Goal: Task Accomplishment & Management: Manage account settings

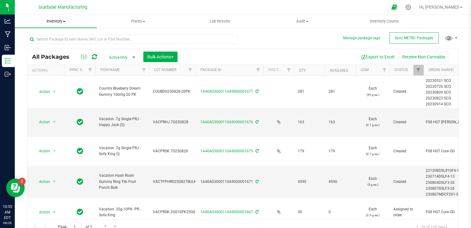
click at [59, 19] on span "Inventory" at bounding box center [56, 22] width 82 height 6
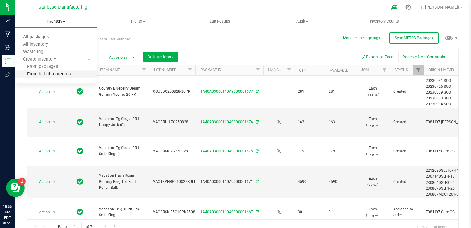
click at [53, 73] on span "From bill of materials" at bounding box center [43, 74] width 56 height 5
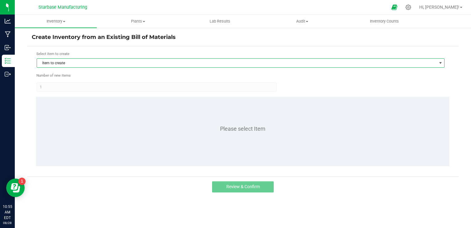
click at [105, 61] on span "Item to create" at bounding box center [237, 63] width 400 height 9
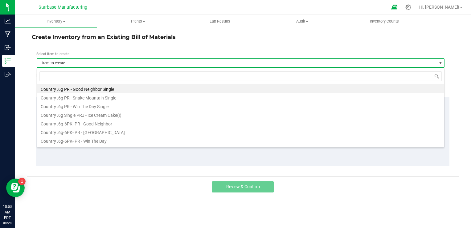
scroll to position [9, 408]
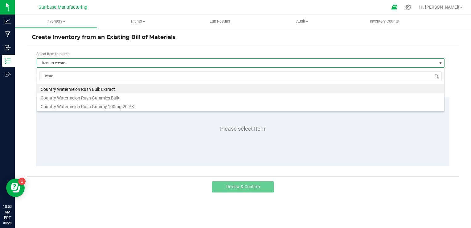
type input "water"
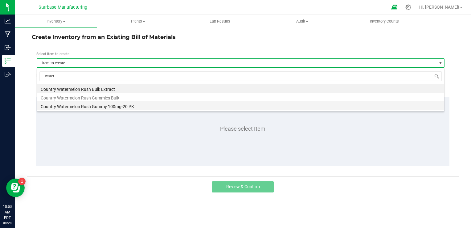
click at [104, 105] on li "Country Watermelon Rush Gummy 100mg-20 PK" at bounding box center [240, 105] width 407 height 9
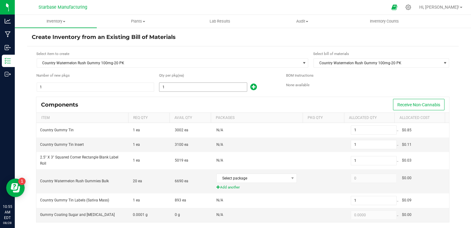
click at [170, 86] on input "1" at bounding box center [203, 87] width 88 height 9
type input "3"
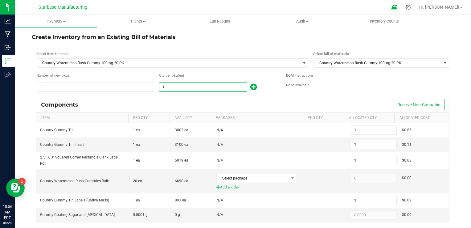
type input "3"
type input "31"
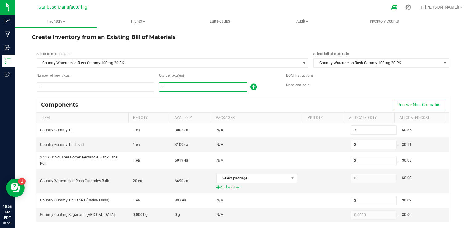
type input "31"
type input "313"
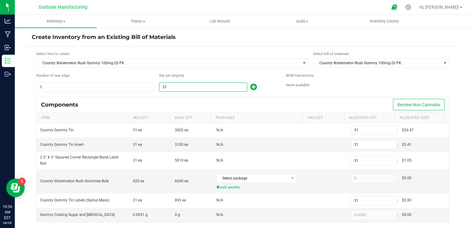
type input "313"
click at [183, 102] on div "Components Receive Non-Cannabis" at bounding box center [242, 104] width 413 height 15
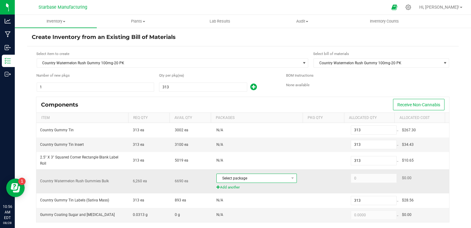
click at [269, 179] on span "Select package" at bounding box center [253, 178] width 72 height 9
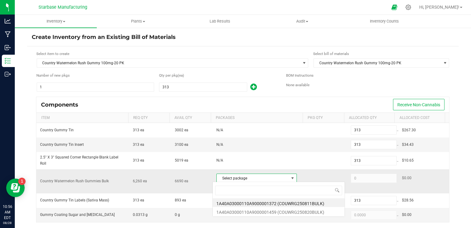
scroll to position [9, 78]
click at [276, 210] on li "1A40A03000110A9000001459 (COUWRG250820BULK)" at bounding box center [279, 211] width 132 height 9
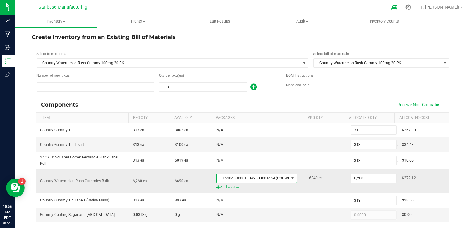
click at [264, 178] on span "1A40A03000110A9000001459 (COUWRG250820BULK)" at bounding box center [253, 178] width 72 height 9
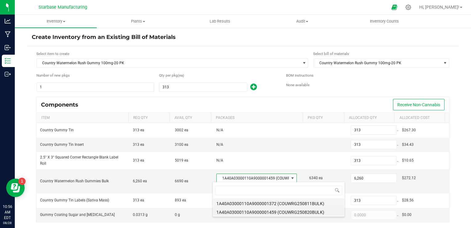
click at [266, 202] on li "1A40A03000110A9000001372 (COUWRG250811BULK)" at bounding box center [279, 202] width 132 height 9
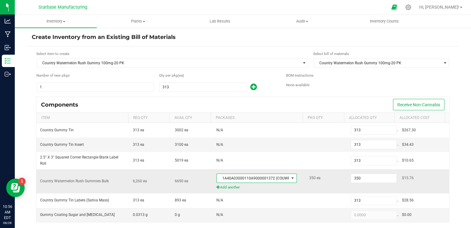
click at [265, 175] on span "1A40A03000110A9000001372 (COUWRG250811BULK)" at bounding box center [253, 178] width 72 height 9
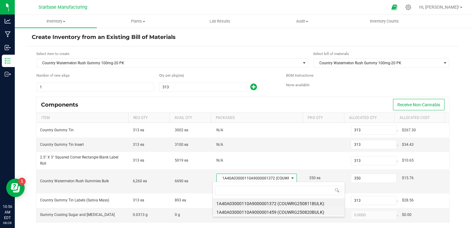
click at [268, 210] on li "1A40A03000110A9000001459 (COUWRG250820BULK)" at bounding box center [279, 211] width 132 height 9
type input "6,260"
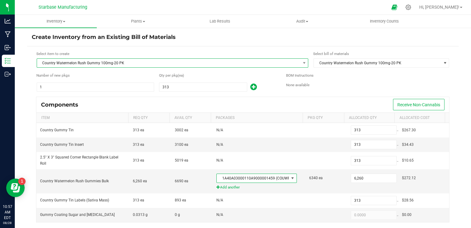
click at [69, 59] on span "Country Watermelon Rush Gummy 100mg-20 PK" at bounding box center [169, 63] width 264 height 9
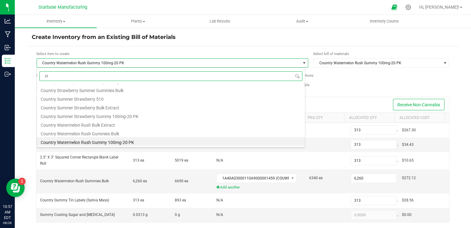
scroll to position [0, 0]
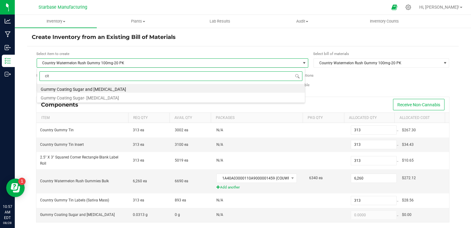
type input "citr"
click at [75, 88] on li "Gummy Coating Sugar and [MEDICAL_DATA]" at bounding box center [171, 88] width 268 height 9
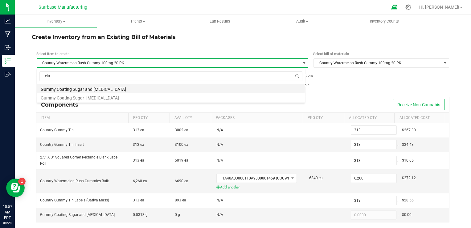
type input "313.0000"
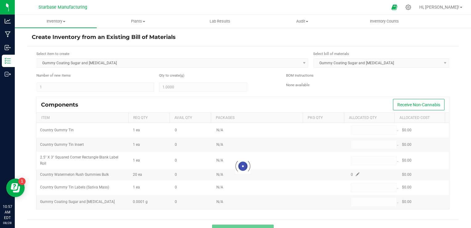
type input "0.9000"
type input "0.1000"
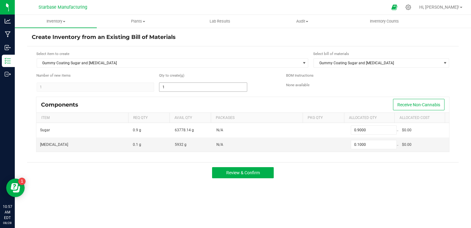
click at [178, 86] on input "1" at bounding box center [203, 87] width 88 height 9
type input "2"
type input "1.8000"
type input "0.2000"
type input "20"
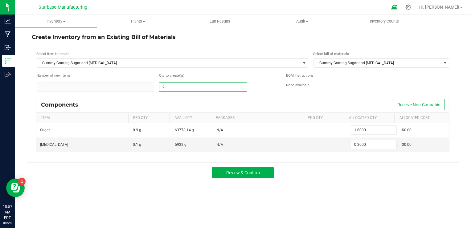
type input "18.0000"
type input "2.0000"
type input "200"
type input "180.0000"
type input "20.0000"
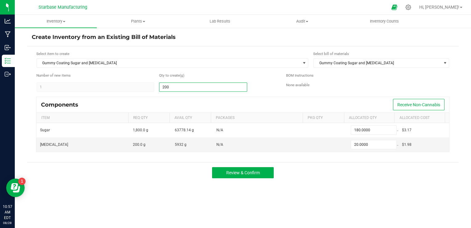
type input "2000"
type input "1,800.0000"
type input "200.0000"
type input "2,000.0000"
click at [187, 99] on div "Components Receive Non-Cannabis" at bounding box center [242, 104] width 413 height 15
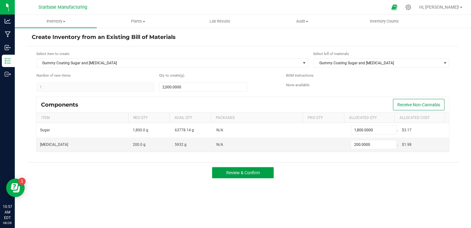
click at [256, 172] on span "Review & Confirm" at bounding box center [243, 172] width 34 height 5
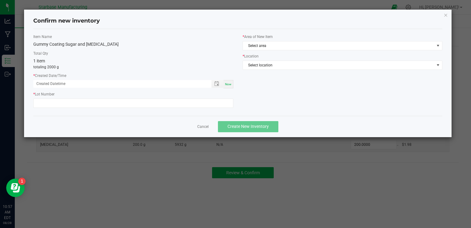
click at [228, 85] on span "Now" at bounding box center [228, 83] width 6 height 3
type input "[DATE] 10:57 AM"
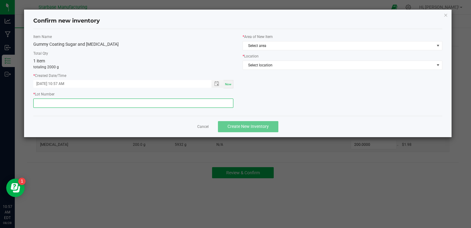
click at [179, 101] on input "text" at bounding box center [133, 102] width 200 height 9
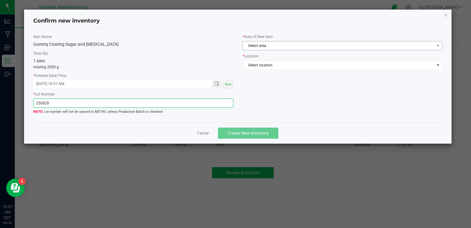
type input "250828"
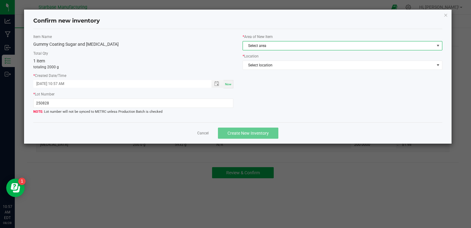
click at [288, 47] on span "Select area" at bounding box center [338, 45] width 191 height 9
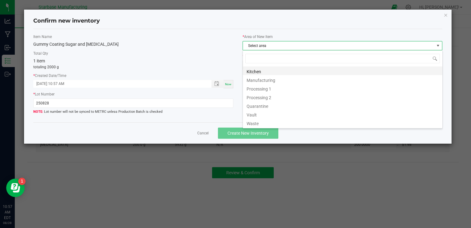
scroll to position [9, 200]
click at [277, 71] on li "Kitchen" at bounding box center [343, 70] width 200 height 9
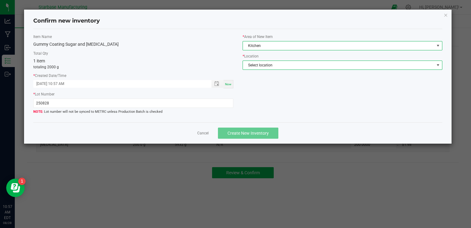
click at [276, 64] on span "Select location" at bounding box center [338, 65] width 191 height 9
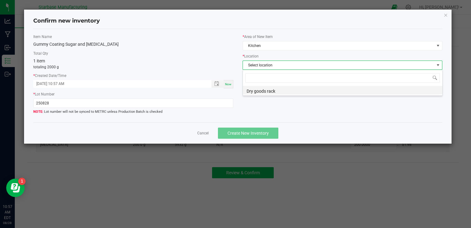
click at [276, 91] on li "Dry goods rack" at bounding box center [343, 90] width 200 height 9
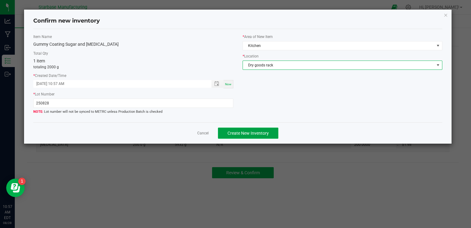
click at [260, 130] on span "Create New Inventory" at bounding box center [248, 132] width 41 height 5
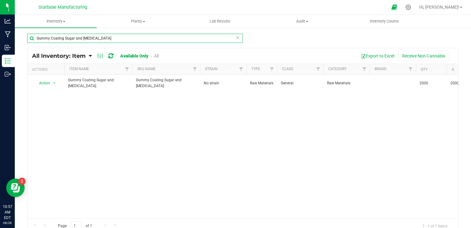
click at [49, 39] on input "Gummy Coating Sugar and [MEDICAL_DATA]" at bounding box center [135, 38] width 216 height 9
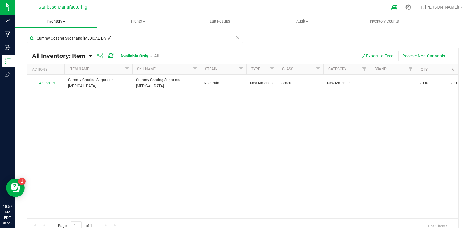
click at [52, 20] on span "Inventory" at bounding box center [56, 22] width 82 height 6
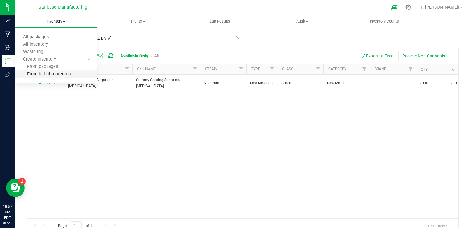
click at [52, 74] on span "From bill of materials" at bounding box center [43, 74] width 56 height 5
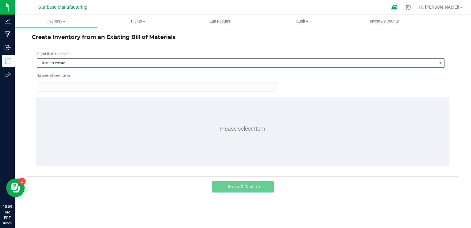
click at [71, 64] on span "Item to create" at bounding box center [237, 63] width 400 height 9
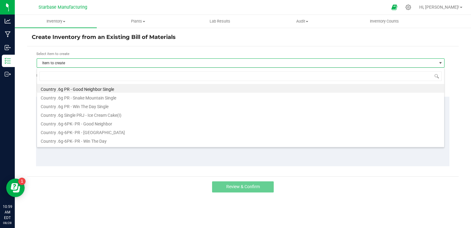
scroll to position [9, 408]
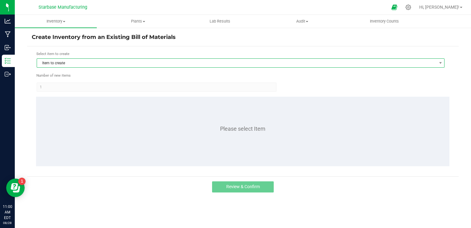
click at [68, 64] on span "Item to create" at bounding box center [237, 63] width 400 height 9
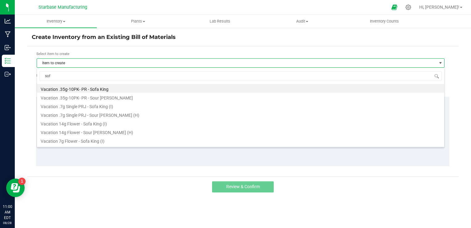
type input "sofa"
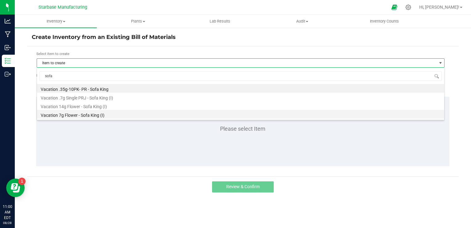
click at [72, 114] on li "Vacation 7g Flower - Sofa King (I)" at bounding box center [240, 114] width 407 height 9
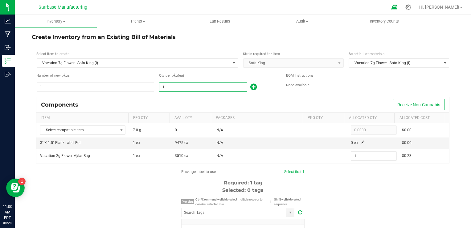
click at [204, 87] on input "1" at bounding box center [203, 87] width 88 height 9
type input "4"
type input "40"
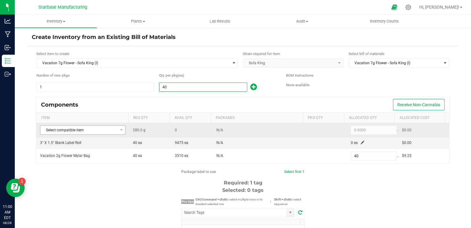
type input "40"
click at [117, 129] on span at bounding box center [121, 129] width 8 height 9
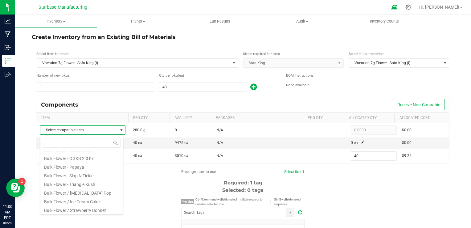
scroll to position [102, 0]
click at [93, 200] on li "Bulk Flower Sofa King" at bounding box center [81, 199] width 83 height 9
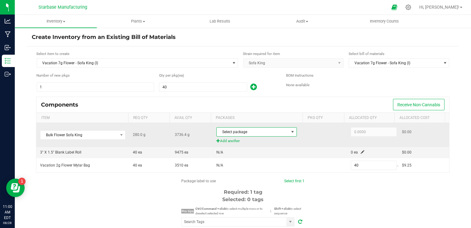
click at [274, 133] on span "Select package" at bounding box center [253, 131] width 72 height 9
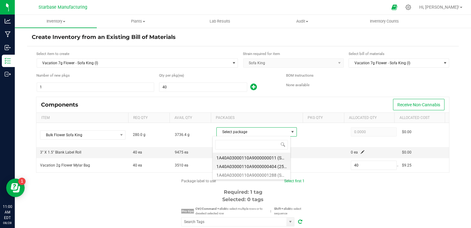
scroll to position [9, 78]
click at [263, 177] on li "1A40A03000110A9000001288 (SKTK250626)" at bounding box center [252, 174] width 78 height 9
type input "280.0000"
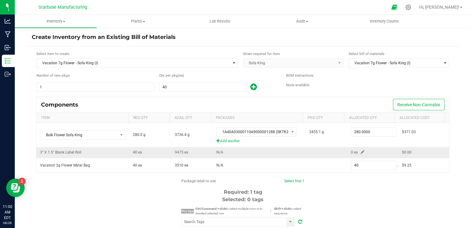
click at [361, 150] on span at bounding box center [363, 152] width 4 height 4
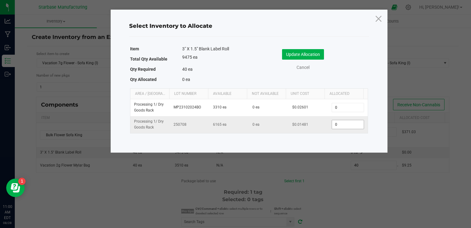
click at [333, 125] on input "0" at bounding box center [347, 124] width 31 height 9
type input "40"
click at [310, 53] on button "Update Allocation" at bounding box center [303, 54] width 42 height 10
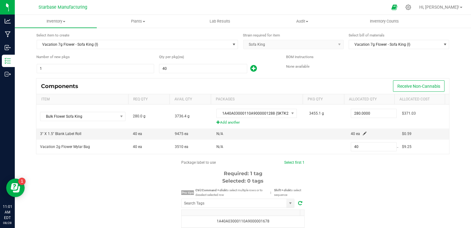
scroll to position [92, 0]
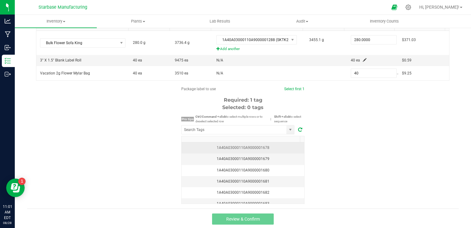
click at [268, 149] on div "1A40A03000110A9000001678" at bounding box center [242, 148] width 115 height 6
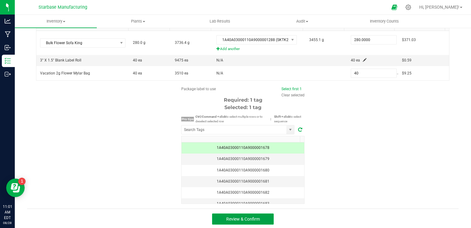
click at [262, 216] on button "Review & Confirm" at bounding box center [243, 218] width 62 height 11
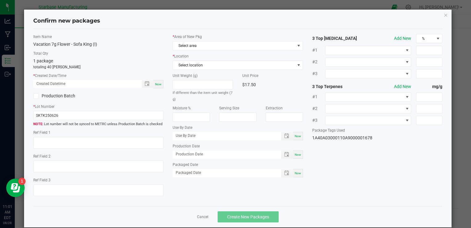
click at [158, 85] on span "Now" at bounding box center [158, 83] width 6 height 3
type input "[DATE] 11:01 AM"
click at [64, 113] on input "SKTK250626" at bounding box center [98, 115] width 130 height 9
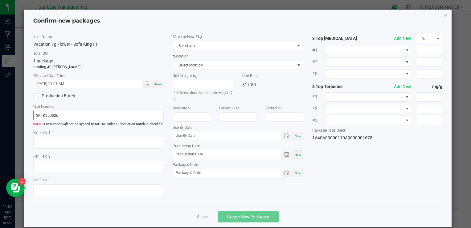
paste input "VACSKBF7G250821"
type input "VACSKBF7G250828"
click at [296, 153] on span "Now" at bounding box center [298, 154] width 6 height 3
type input "[DATE]"
click at [293, 165] on label "Packaged Date" at bounding box center [238, 165] width 130 height 6
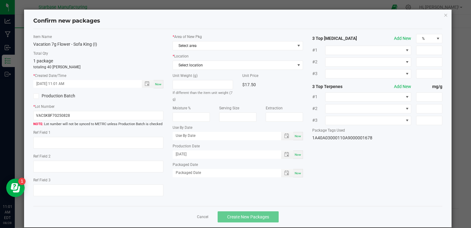
click at [293, 169] on div "Now" at bounding box center [298, 173] width 10 height 8
type input "[DATE]"
click at [231, 45] on span "Select area" at bounding box center [234, 45] width 122 height 9
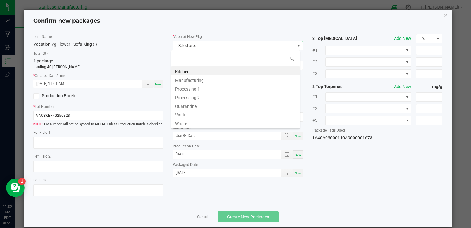
type input "v"
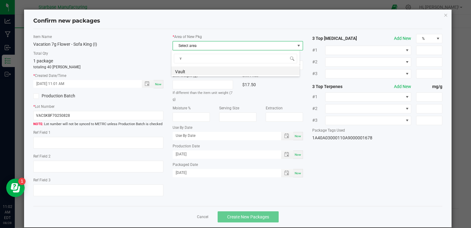
click at [207, 71] on li "Vault" at bounding box center [235, 70] width 128 height 9
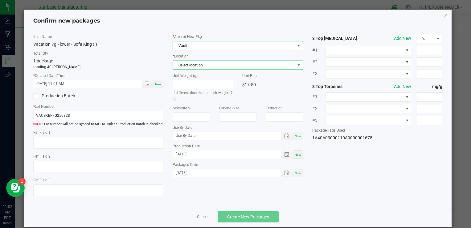
click at [205, 67] on span "Select location" at bounding box center [234, 65] width 122 height 9
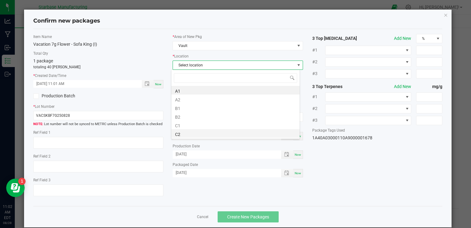
click at [202, 133] on li "C2" at bounding box center [235, 133] width 128 height 9
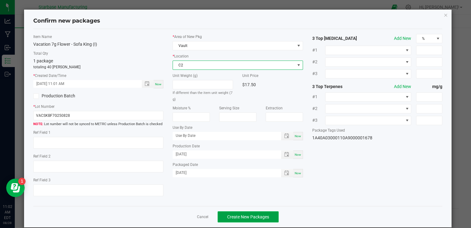
click at [243, 217] on span "Create New Packages" at bounding box center [248, 216] width 42 height 5
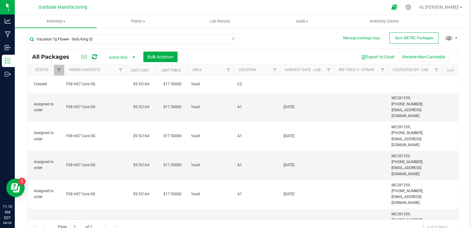
scroll to position [0, 361]
click at [294, 104] on span "[DATE]" at bounding box center [305, 107] width 47 height 6
click at [294, 102] on input "[DATE]" at bounding box center [304, 107] width 52 height 10
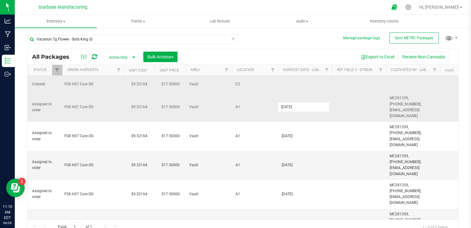
click at [292, 84] on td at bounding box center [305, 84] width 54 height 17
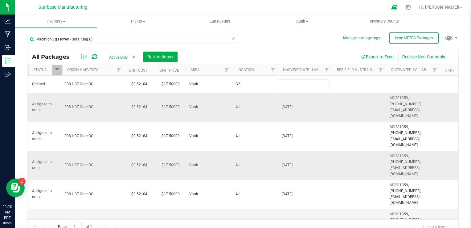
type input "[DATE]"
click at [408, 99] on div "All Packages Active Only Active Only Lab Samples Locked All External Internal B…" at bounding box center [243, 141] width 432 height 185
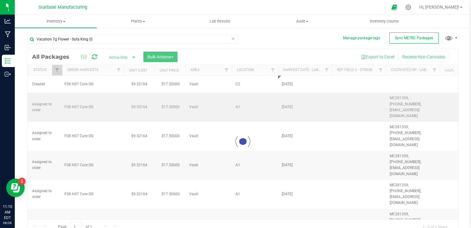
click at [408, 99] on div at bounding box center [242, 141] width 431 height 185
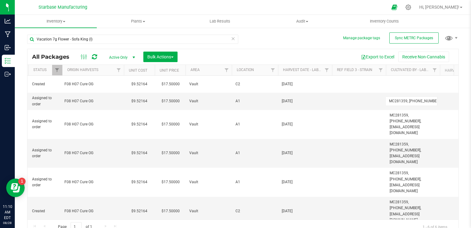
click at [408, 99] on input "MC281359, [PHONE_NUMBER], [EMAIL_ADDRESS][DOMAIN_NAME]" at bounding box center [412, 101] width 52 height 10
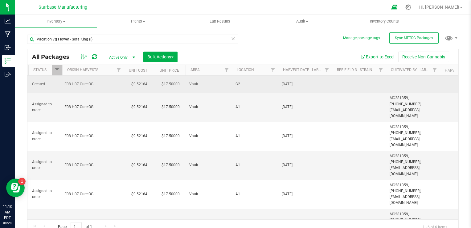
click at [394, 82] on td at bounding box center [413, 84] width 54 height 17
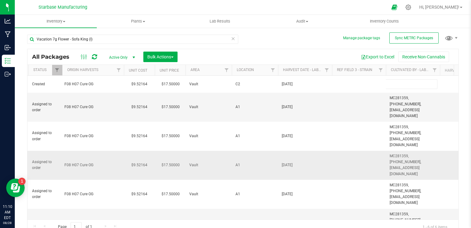
type input "MC281359, [PHONE_NUMBER], [EMAIL_ADDRESS][DOMAIN_NAME]"
click at [350, 199] on div "All Packages Active Only Active Only Lab Samples Locked All External Internal B…" at bounding box center [243, 141] width 432 height 185
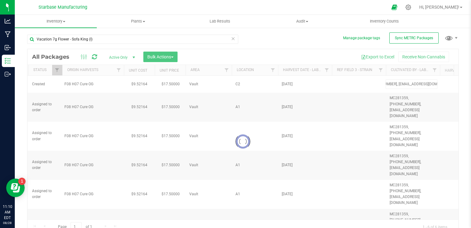
scroll to position [0, 0]
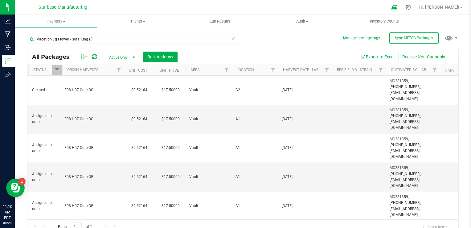
type input "[DATE]"
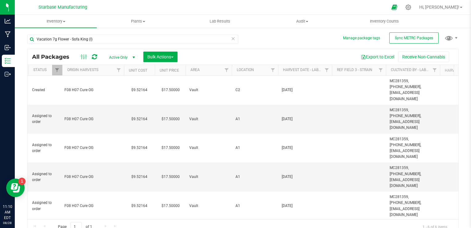
type input "[DATE]"
click at [66, 22] on span "Inventory" at bounding box center [56, 22] width 82 height 6
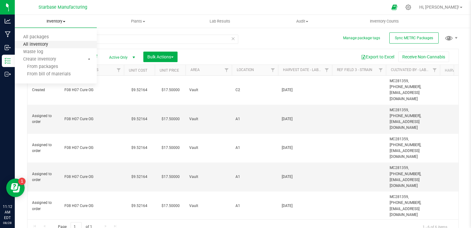
click at [51, 46] on span "All inventory" at bounding box center [36, 44] width 42 height 5
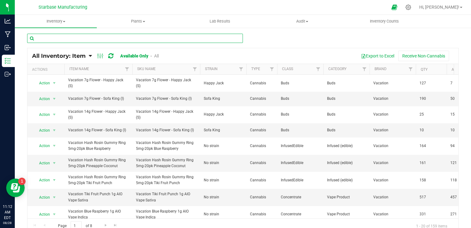
click at [76, 39] on input "text" at bounding box center [135, 38] width 216 height 9
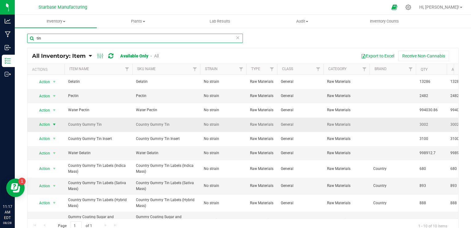
type input "tin"
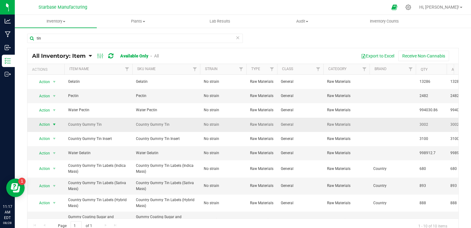
click at [56, 123] on span "select" at bounding box center [54, 124] width 5 height 5
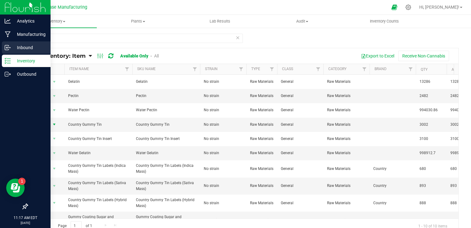
click at [8, 49] on icon at bounding box center [8, 47] width 6 height 6
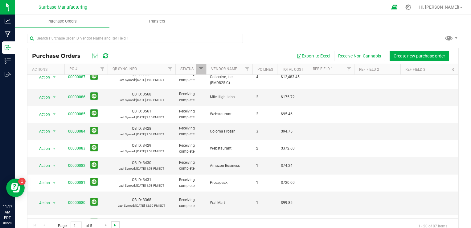
click at [115, 226] on span "Go to the last page" at bounding box center [115, 224] width 5 height 5
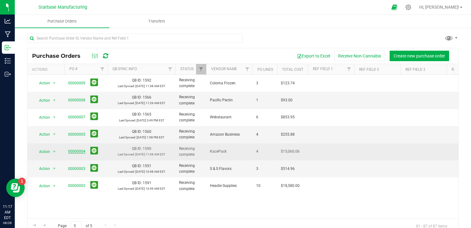
click at [76, 150] on link "00000004" at bounding box center [76, 151] width 17 height 4
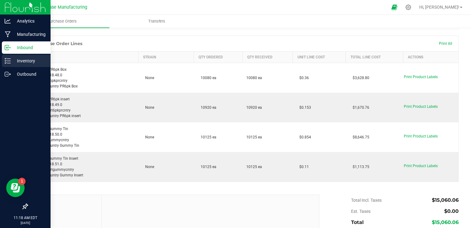
click at [8, 59] on line at bounding box center [8, 59] width 3 height 0
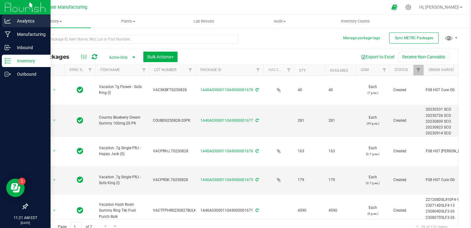
click at [3, 21] on div "Analytics" at bounding box center [26, 21] width 49 height 12
click at [14, 21] on p "Analytics" at bounding box center [29, 20] width 37 height 7
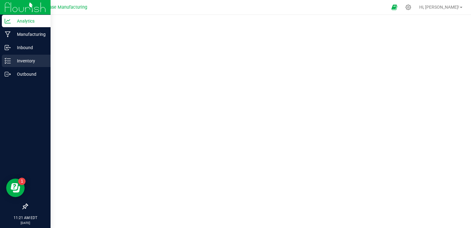
click at [12, 60] on p "Inventory" at bounding box center [29, 60] width 37 height 7
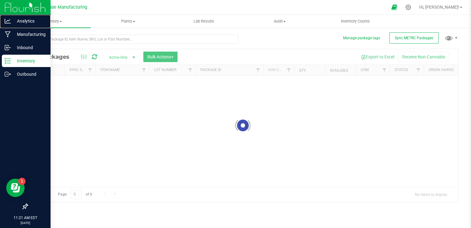
click at [20, 23] on p "Analytics" at bounding box center [29, 20] width 37 height 7
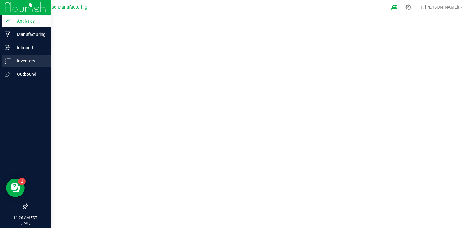
click at [14, 62] on p "Inventory" at bounding box center [29, 60] width 37 height 7
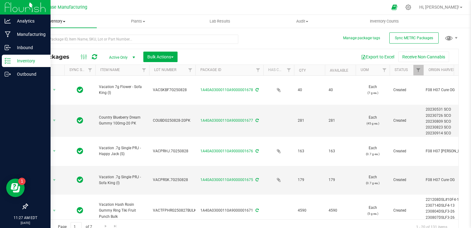
click at [62, 22] on span "Inventory" at bounding box center [56, 22] width 82 height 6
click at [51, 47] on span "All inventory" at bounding box center [36, 44] width 42 height 5
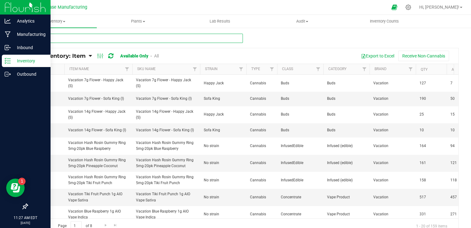
click at [118, 38] on input "text" at bounding box center [135, 38] width 216 height 9
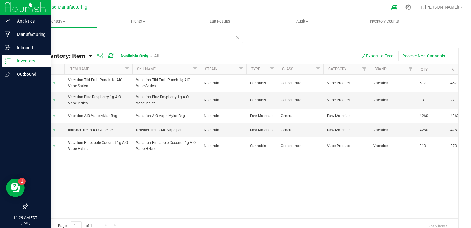
click at [49, 201] on div "Action Action Global inventory View packages Vacation Tiki Fruit Punch 1g AIO V…" at bounding box center [242, 146] width 431 height 143
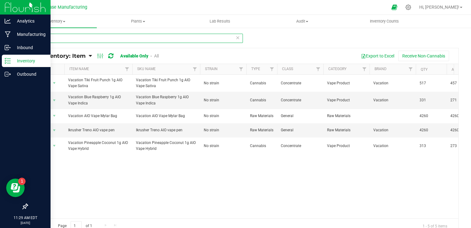
click at [76, 39] on input "aio" at bounding box center [135, 38] width 216 height 9
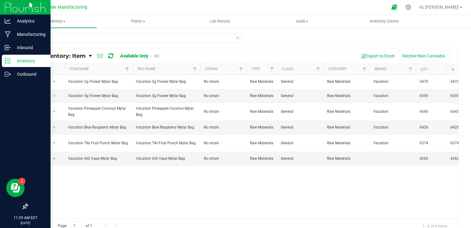
click at [202, 203] on div "Action Action Adjust qty Edit lots/costs Global inventory Locate inventory Prin…" at bounding box center [242, 146] width 431 height 143
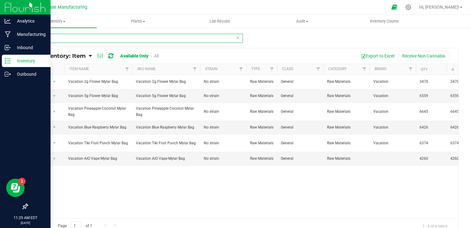
click at [98, 40] on input "mylar" at bounding box center [135, 38] width 216 height 9
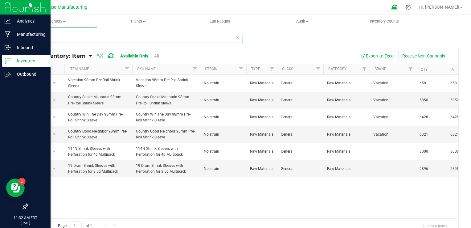
type input "shrink"
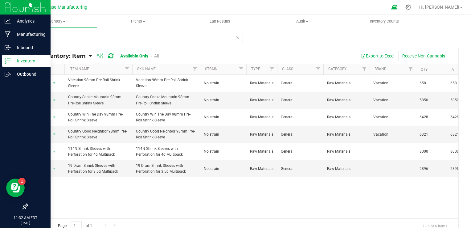
click at [243, 204] on div "Action Action Adjust qty Edit lots/costs Global inventory Locate inventory Prin…" at bounding box center [242, 146] width 431 height 143
click at [275, 48] on div "All Inventory: Item Item Summary Item (default) Item by Strain Item by Location…" at bounding box center [242, 55] width 431 height 15
click at [236, 38] on icon at bounding box center [238, 37] width 4 height 7
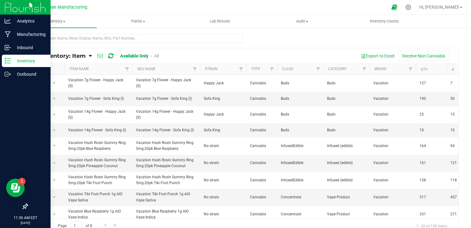
click at [19, 52] on div "All Inventory: Item Item Summary Item (default) Item by Strain Item by Location" at bounding box center [243, 123] width 456 height 193
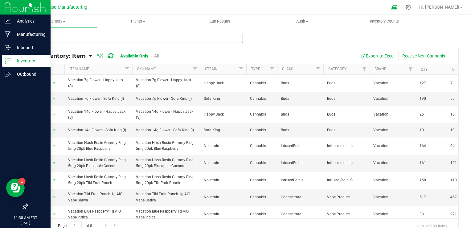
click at [90, 35] on input "text" at bounding box center [135, 38] width 216 height 9
type input "j"
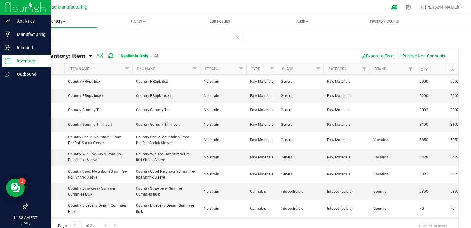
click at [64, 22] on span at bounding box center [64, 21] width 2 height 1
click at [56, 22] on span "Inventory" at bounding box center [56, 22] width 82 height 6
click at [56, 23] on span "Inventory" at bounding box center [56, 22] width 82 height 6
click at [296, 38] on div "count" at bounding box center [243, 41] width 432 height 14
click at [449, 31] on div "count All Inventory: Item Item Summary Item (default) Item by Strain Item by Lo…" at bounding box center [243, 123] width 456 height 193
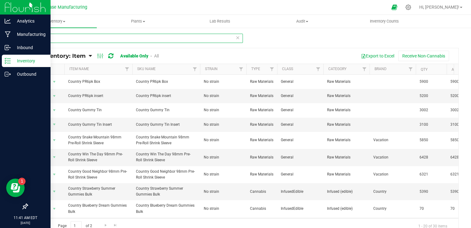
click at [101, 40] on input "count" at bounding box center [135, 38] width 216 height 9
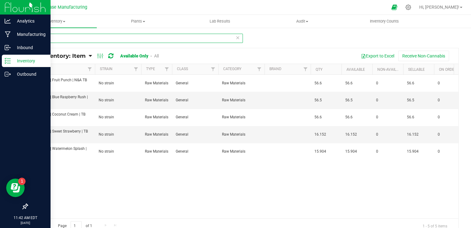
scroll to position [0, 93]
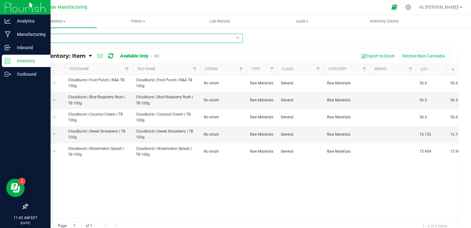
type input "cloud"
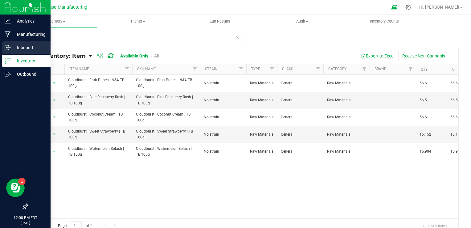
click at [9, 46] on icon at bounding box center [7, 47] width 4 height 5
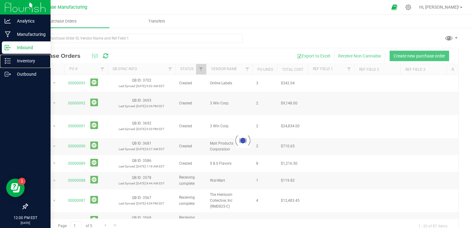
click at [11, 59] on p "Inventory" at bounding box center [29, 60] width 37 height 7
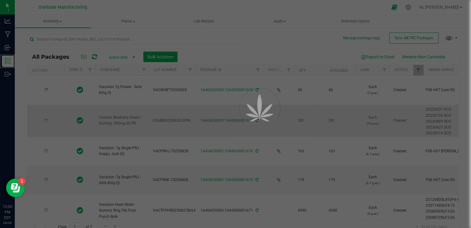
type input "[DATE]"
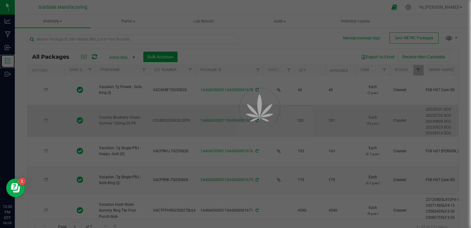
type input "[DATE]"
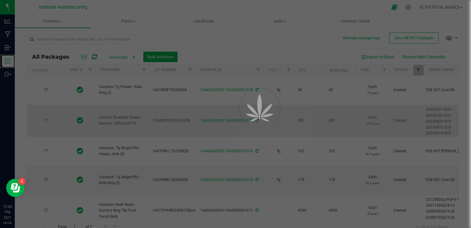
type input "[DATE]"
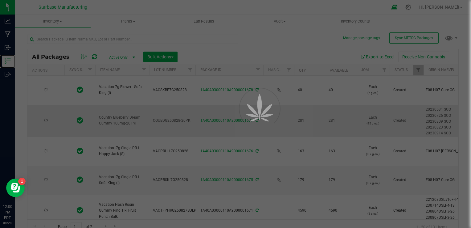
type input "[DATE]"
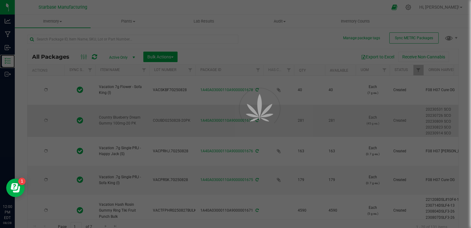
type input "[DATE]"
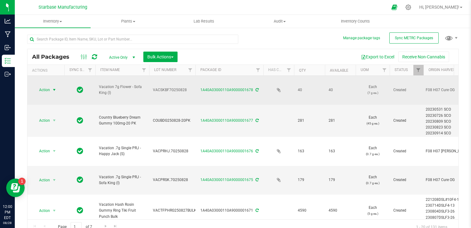
click at [47, 85] on span "Action" at bounding box center [42, 89] width 17 height 9
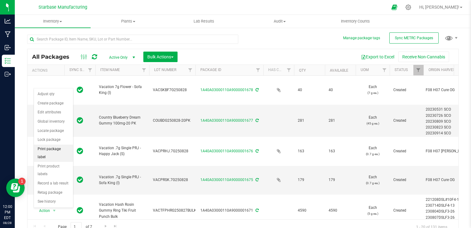
click at [47, 150] on li "Print package label" at bounding box center [53, 152] width 39 height 17
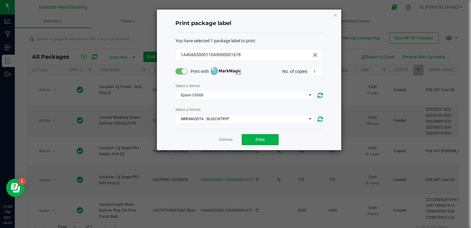
click at [184, 70] on small at bounding box center [185, 71] width 6 height 6
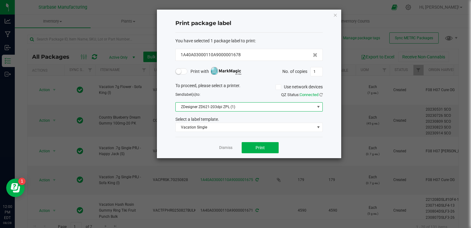
click at [266, 105] on span "ZDesigner ZD621-203dpi ZPL (1)" at bounding box center [245, 106] width 139 height 9
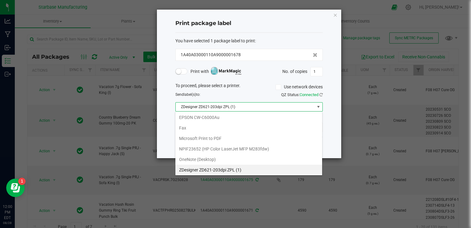
scroll to position [9, 147]
click at [265, 106] on span "ZDesigner ZD621-203dpi ZPL (1)" at bounding box center [245, 106] width 139 height 9
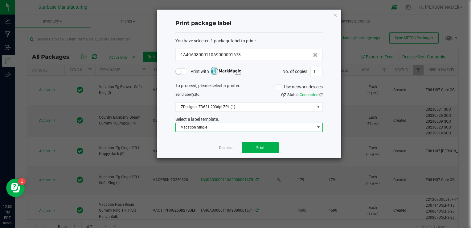
click at [253, 129] on span "Vacation Single" at bounding box center [245, 127] width 139 height 9
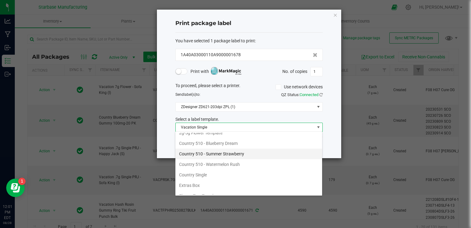
scroll to position [0, 0]
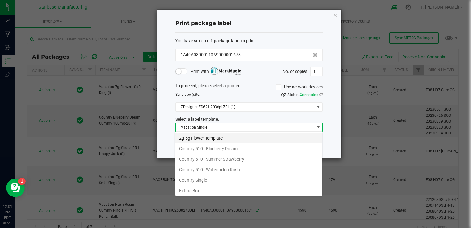
click at [243, 138] on li "2g-5g Flower Template" at bounding box center [248, 138] width 147 height 10
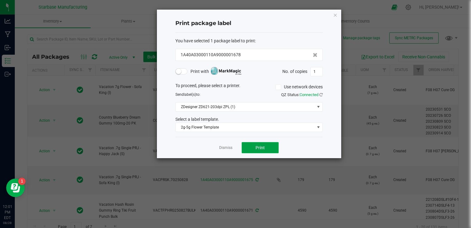
click at [263, 148] on span "Print" at bounding box center [260, 147] width 9 height 5
click at [318, 70] on input "1" at bounding box center [317, 71] width 12 height 9
type input "40"
click at [259, 145] on span "Print" at bounding box center [260, 147] width 9 height 5
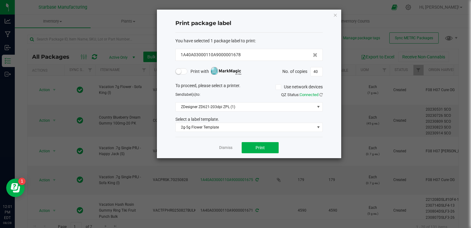
click at [223, 150] on div "Dismiss Print" at bounding box center [248, 147] width 147 height 21
click at [224, 146] on link "Dismiss" at bounding box center [225, 147] width 13 height 5
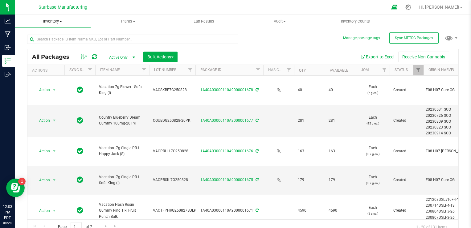
click at [60, 21] on span at bounding box center [61, 21] width 2 height 1
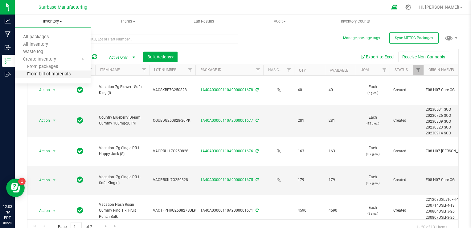
click at [55, 72] on span "From bill of materials" at bounding box center [43, 74] width 56 height 5
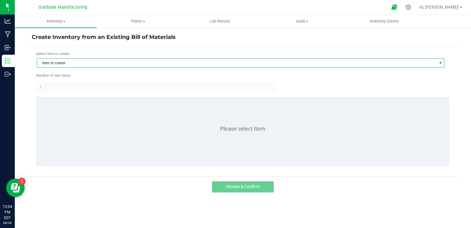
click at [61, 62] on span "Item to create" at bounding box center [237, 63] width 400 height 9
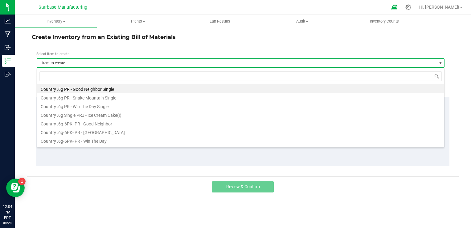
scroll to position [9, 408]
type input "sofa"
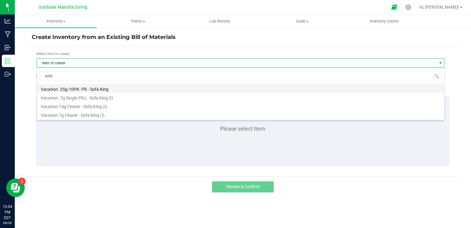
click at [73, 88] on li "Vacation .35g-10PK- PR - Sofa King" at bounding box center [240, 88] width 407 height 9
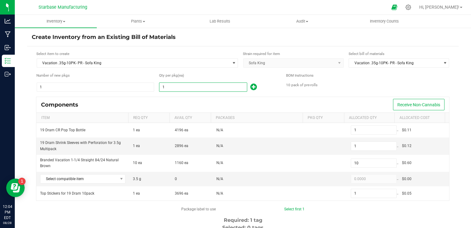
click at [180, 88] on input "1" at bounding box center [203, 87] width 88 height 9
type input "4"
type input "40"
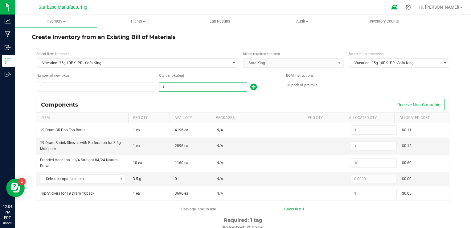
type input "4"
type input "47"
type input "470"
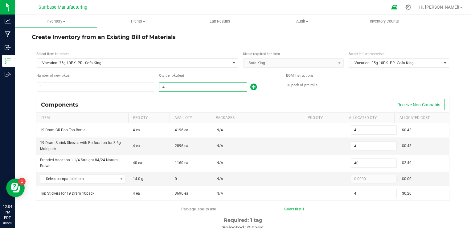
type input "47"
click at [203, 101] on div "Components Receive Non-Cannabis" at bounding box center [242, 104] width 413 height 15
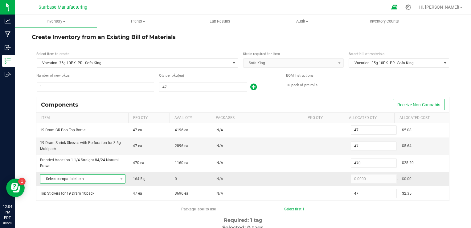
click at [101, 179] on span "Select compatible item" at bounding box center [78, 178] width 77 height 9
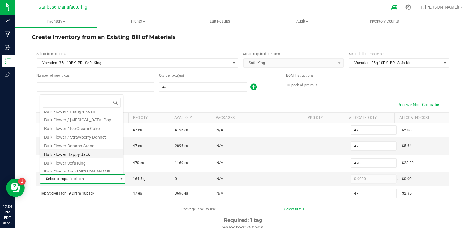
scroll to position [102, 0]
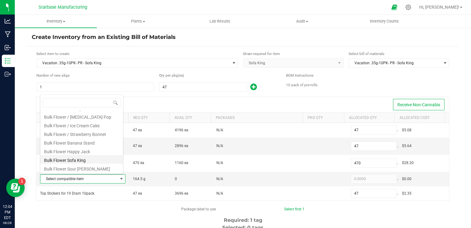
click at [96, 161] on li "Bulk Flower Sofa King" at bounding box center [81, 159] width 83 height 9
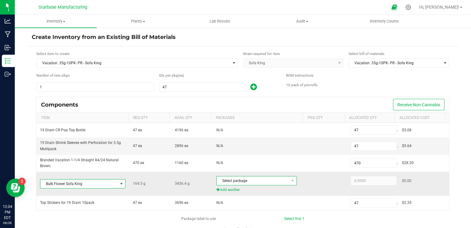
click at [237, 183] on span "Select package" at bounding box center [253, 180] width 72 height 9
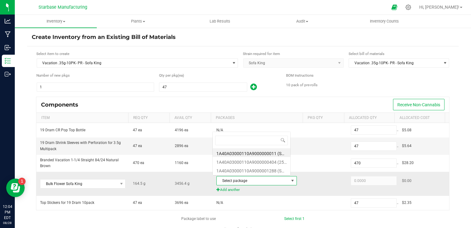
scroll to position [9, 78]
click at [244, 172] on li "1A40A03000110A9000001288 (SKTK250626)" at bounding box center [252, 169] width 78 height 9
type input "164.5000"
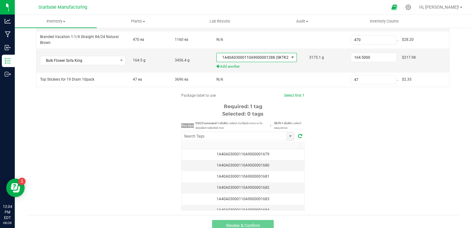
scroll to position [123, 0]
click at [275, 153] on div "1A40A03000110A9000001679" at bounding box center [242, 154] width 115 height 6
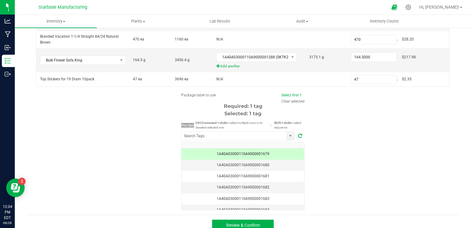
click at [353, 170] on div "Package label to use Select first 1 Clear selected Required: 1 tag Selected: 1 …" at bounding box center [243, 150] width 432 height 117
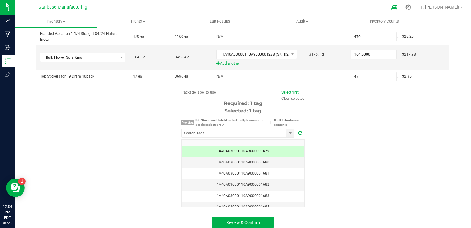
scroll to position [129, 0]
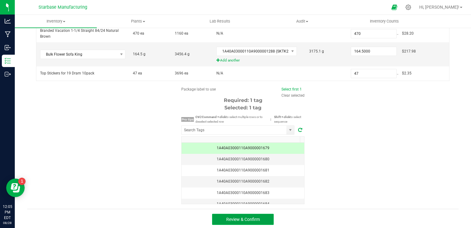
click at [237, 216] on span "Review & Confirm" at bounding box center [243, 218] width 34 height 5
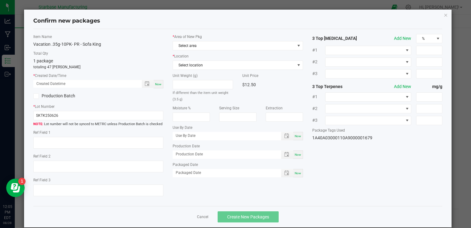
click at [158, 83] on span "Now" at bounding box center [158, 83] width 6 height 3
type input "[DATE] 12:05 PM"
click at [79, 118] on input "SKTK250626" at bounding box center [98, 115] width 130 height 9
paste input "VACPRSK.35G10PK2508"
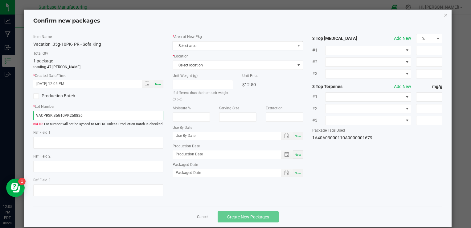
type input "VACPRSK.35G10PK250826"
click at [222, 47] on span "Select area" at bounding box center [234, 45] width 122 height 9
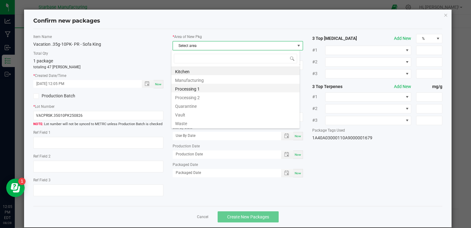
scroll to position [9, 129]
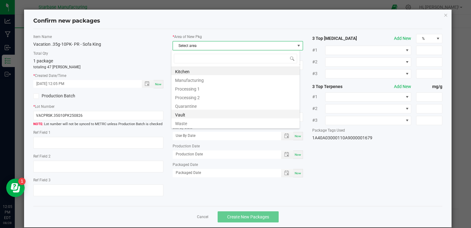
click at [202, 114] on li "Vault" at bounding box center [235, 113] width 128 height 9
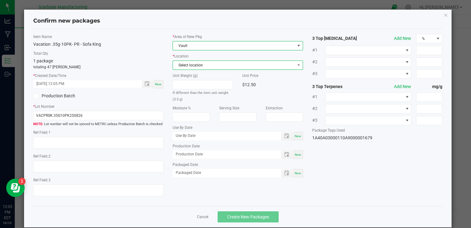
click at [202, 62] on span "Select location" at bounding box center [234, 65] width 122 height 9
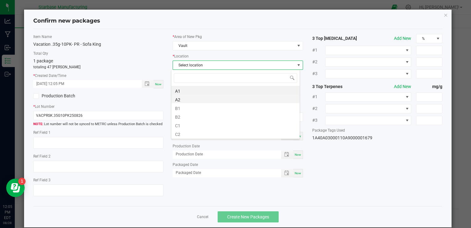
click at [199, 97] on li "A2" at bounding box center [235, 98] width 128 height 9
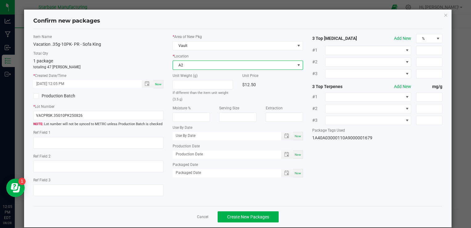
click at [295, 153] on span "Now" at bounding box center [298, 154] width 6 height 3
type input "[DATE]"
click at [295, 172] on span "Now" at bounding box center [298, 172] width 6 height 3
type input "[DATE]"
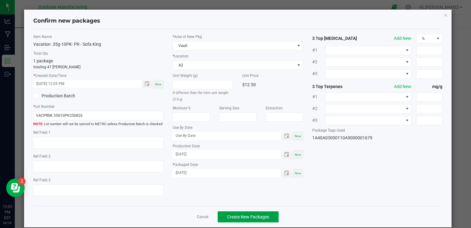
click at [249, 217] on span "Create New Packages" at bounding box center [248, 216] width 42 height 5
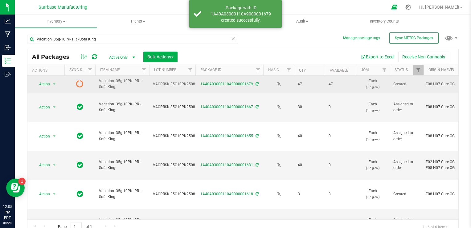
click at [188, 84] on span "VACPRSK.35G10PK250826" at bounding box center [176, 84] width 47 height 6
click at [188, 84] on input "VACPRSK.35G10PK250826" at bounding box center [171, 84] width 44 height 10
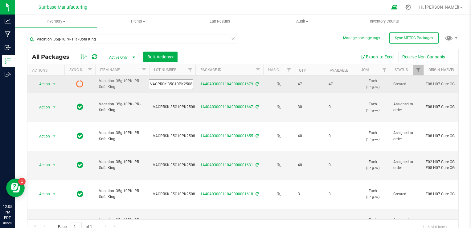
type input "VACPRSK.35G10PK250828"
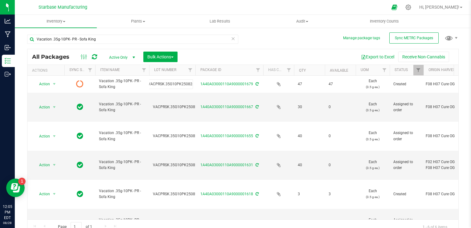
click at [204, 54] on div "All Packages Active Only Active Only Lab Samples Locked All External Internal B…" at bounding box center [243, 141] width 432 height 185
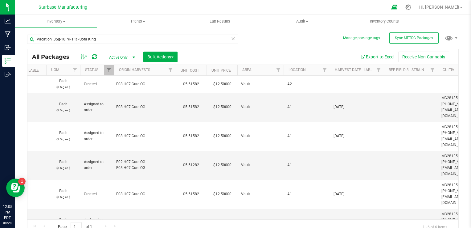
scroll to position [0, 332]
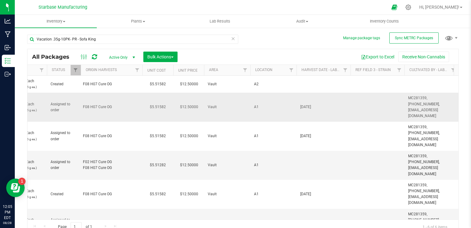
click at [311, 104] on span "[DATE]" at bounding box center [323, 107] width 47 height 6
click at [311, 102] on input "[DATE]" at bounding box center [322, 107] width 52 height 10
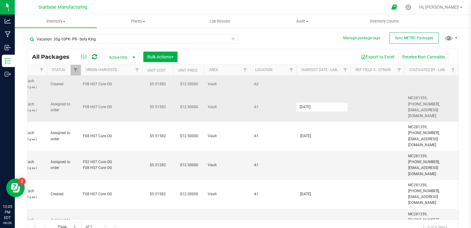
click at [317, 89] on td at bounding box center [324, 84] width 54 height 17
type input "[DATE]"
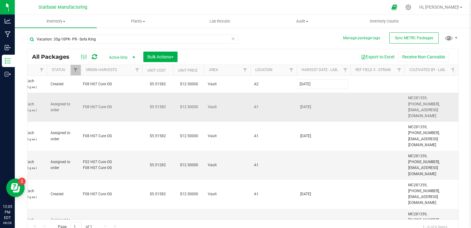
click at [427, 95] on div "All Packages Active Only Active Only Lab Samples Locked All External Internal B…" at bounding box center [243, 141] width 432 height 185
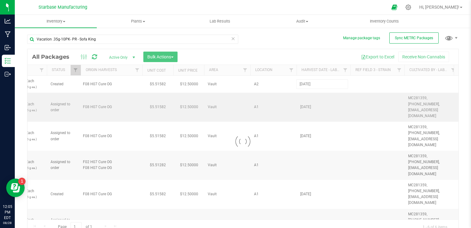
click at [427, 95] on div at bounding box center [242, 141] width 431 height 185
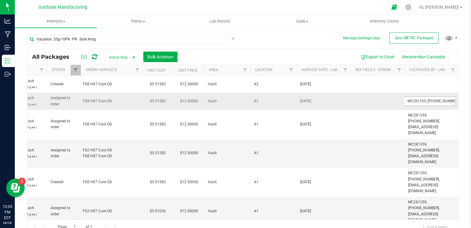
drag, startPoint x: 427, startPoint y: 95, endPoint x: 427, endPoint y: 99, distance: 4.3
click at [427, 99] on input "MC281359, [PHONE_NUMBER], [EMAIL_ADDRESS][DOMAIN_NAME]" at bounding box center [430, 101] width 52 height 10
type input "[DATE]"
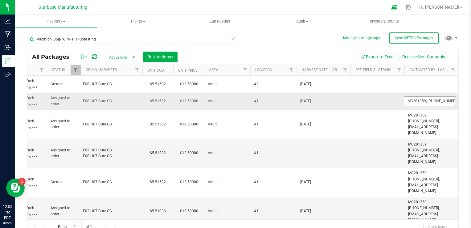
type input "[DATE]"
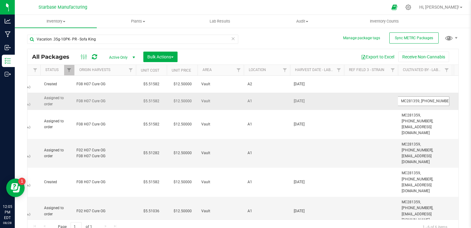
click at [427, 99] on input "MC281359, [PHONE_NUMBER], [EMAIL_ADDRESS][DOMAIN_NAME]" at bounding box center [424, 101] width 52 height 10
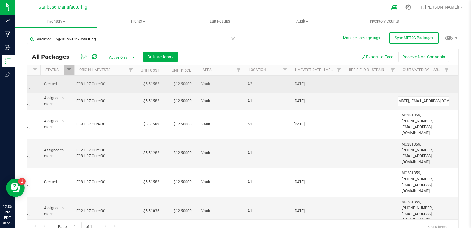
click at [410, 83] on td at bounding box center [425, 84] width 54 height 17
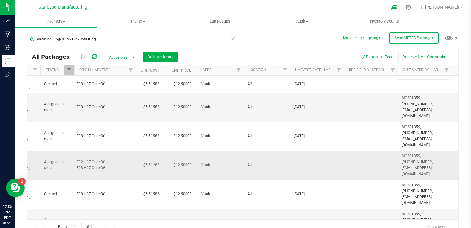
type input "MC281359, [PHONE_NUMBER], [EMAIL_ADDRESS][DOMAIN_NAME]"
click at [320, 53] on div "All Packages Active Only Active Only Lab Samples Locked All External Internal B…" at bounding box center [243, 141] width 432 height 185
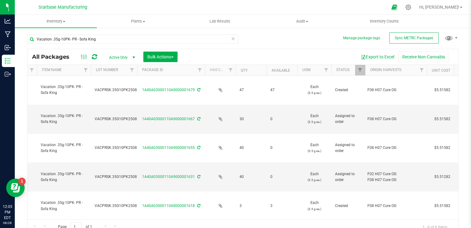
scroll to position [0, 0]
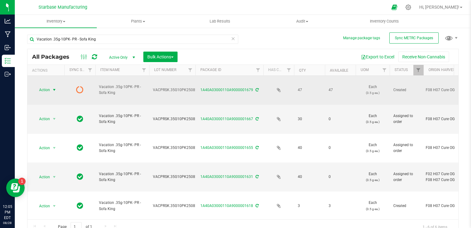
click at [55, 87] on span "select" at bounding box center [54, 89] width 5 height 5
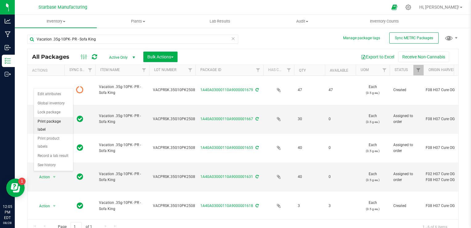
click at [55, 120] on li "Print package label" at bounding box center [53, 125] width 39 height 17
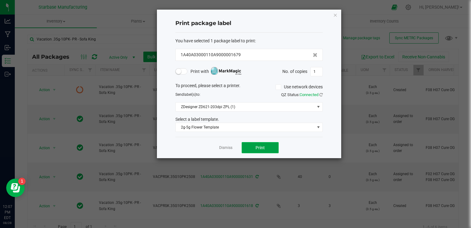
click at [263, 148] on span "Print" at bounding box center [260, 147] width 9 height 5
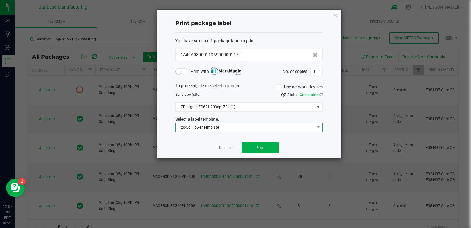
click at [220, 125] on span "2g-5g Flower Template" at bounding box center [245, 127] width 139 height 9
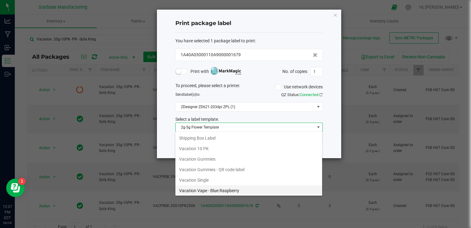
scroll to position [84, 0]
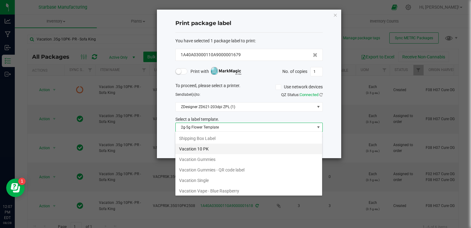
click at [205, 150] on li "Vacation 10 PK" at bounding box center [248, 148] width 147 height 10
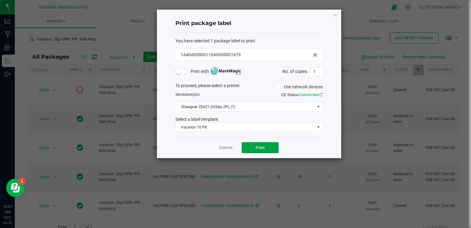
click at [260, 149] on span "Print" at bounding box center [260, 147] width 9 height 5
click at [317, 70] on input "1" at bounding box center [317, 71] width 12 height 9
type input "47"
click at [227, 147] on link "Dismiss" at bounding box center [225, 147] width 13 height 5
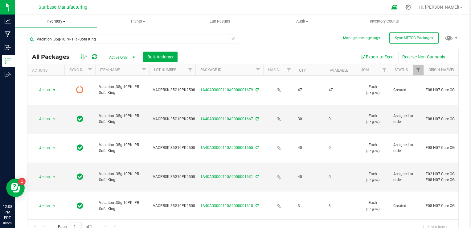
click at [63, 22] on span "Inventory" at bounding box center [56, 22] width 82 height 6
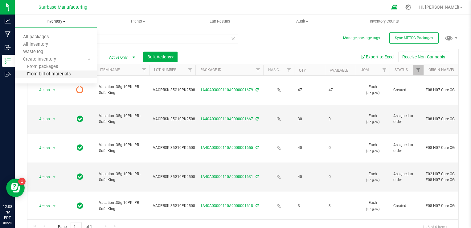
click at [62, 73] on span "From bill of materials" at bounding box center [43, 74] width 56 height 5
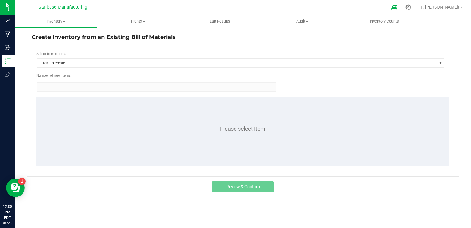
click at [113, 58] on div "Select item to create Item to create" at bounding box center [240, 59] width 409 height 17
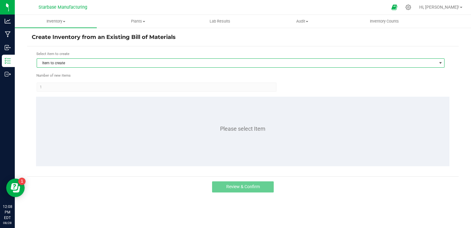
click at [113, 60] on span "Item to create" at bounding box center [237, 63] width 400 height 9
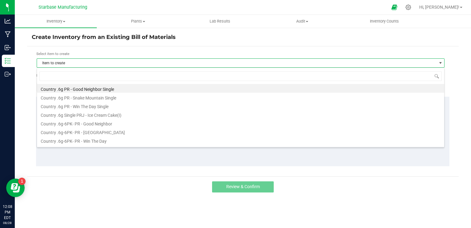
scroll to position [9, 408]
type input "sofa"
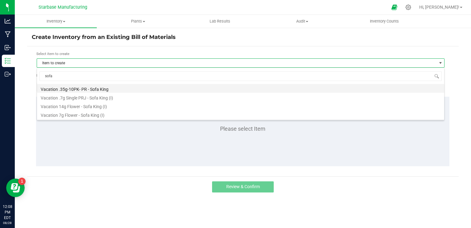
click at [106, 90] on li "Vacation .35g-10PK- PR - Sofa King" at bounding box center [240, 88] width 407 height 9
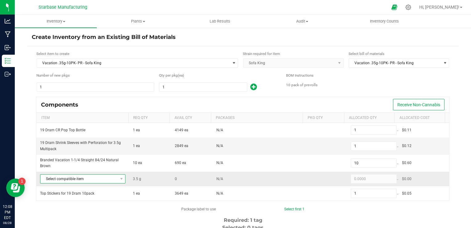
click at [108, 178] on span "Select compatible item" at bounding box center [78, 178] width 77 height 9
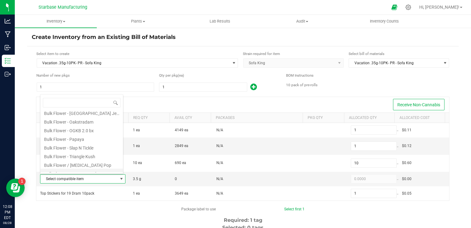
scroll to position [102, 0]
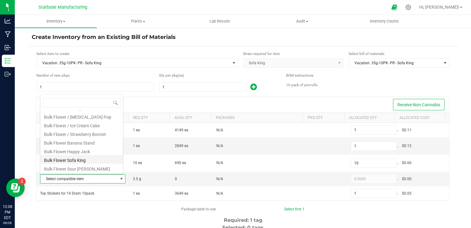
click at [85, 161] on li "Bulk Flower Sofa King" at bounding box center [81, 159] width 83 height 9
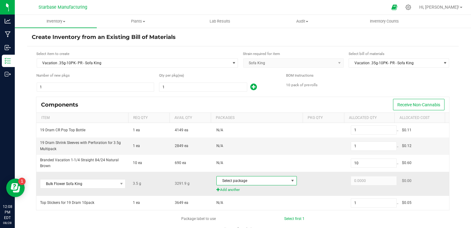
click at [278, 181] on span "Select package" at bounding box center [253, 180] width 72 height 9
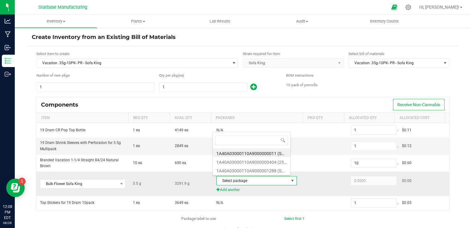
scroll to position [9, 78]
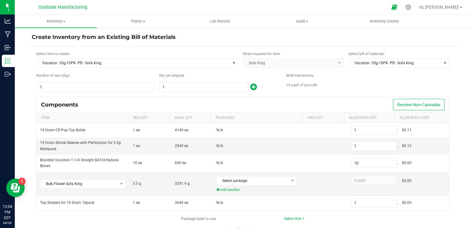
click at [23, 121] on div "Create Inventory from an Existing Bill of Materials Select item to create Vacat…" at bounding box center [243, 123] width 456 height 193
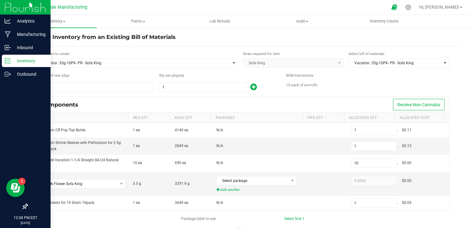
click at [11, 64] on p "Inventory" at bounding box center [29, 60] width 37 height 7
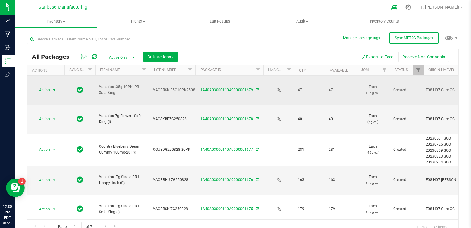
click at [52, 87] on span "select" at bounding box center [55, 89] width 8 height 9
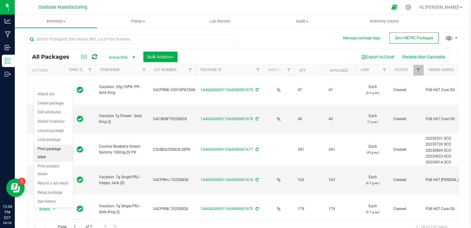
click at [58, 149] on li "Print package label" at bounding box center [53, 152] width 39 height 17
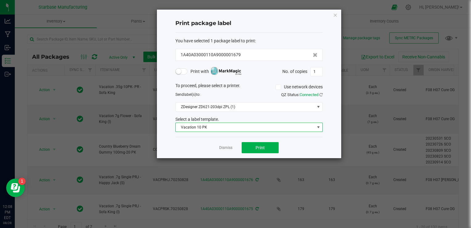
click at [234, 126] on span "Vacation 10 PK" at bounding box center [245, 127] width 139 height 9
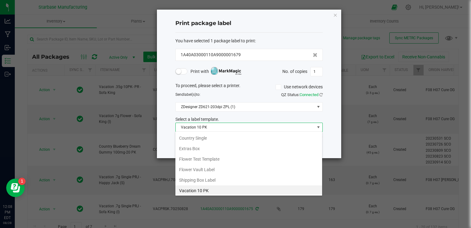
scroll to position [9, 147]
click at [214, 187] on li "Vacation 10 PK" at bounding box center [248, 190] width 147 height 10
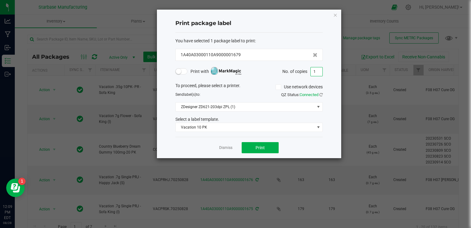
click at [317, 72] on input "1" at bounding box center [317, 71] width 12 height 9
type input "47"
click at [268, 143] on button "Print" at bounding box center [260, 147] width 37 height 11
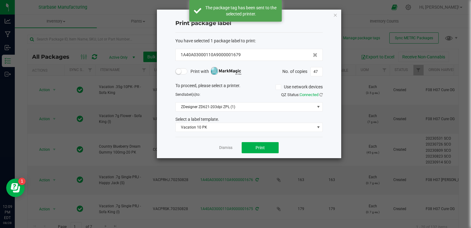
click at [335, 15] on icon "button" at bounding box center [335, 14] width 4 height 7
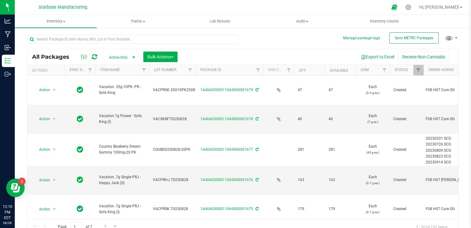
click at [286, 45] on div "All Packages Active Only Active Only Lab Samples Locked All External Internal B…" at bounding box center [243, 131] width 432 height 205
click at [62, 21] on span "Inventory" at bounding box center [56, 22] width 82 height 6
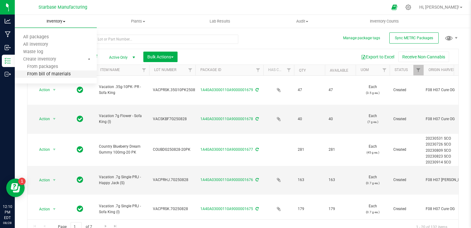
click at [59, 73] on span "From bill of materials" at bounding box center [43, 74] width 56 height 5
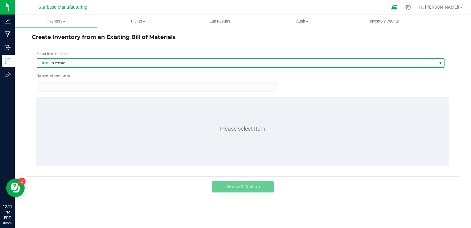
click at [82, 62] on span "Item to create" at bounding box center [237, 63] width 400 height 9
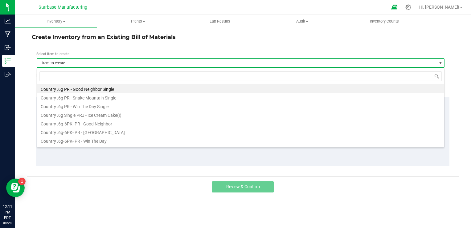
scroll to position [9, 408]
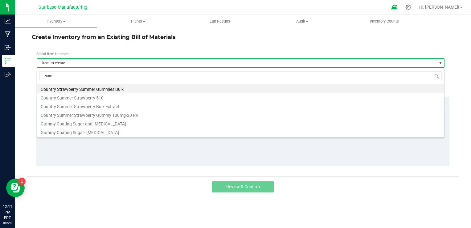
type input "summ"
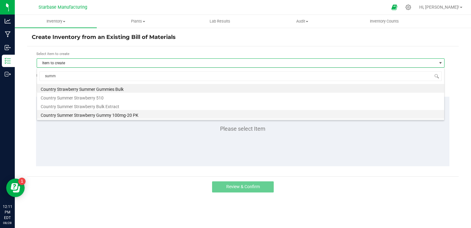
click at [100, 114] on li "Country Summer Strawberry Gummy 100mg-20 PK" at bounding box center [240, 114] width 407 height 9
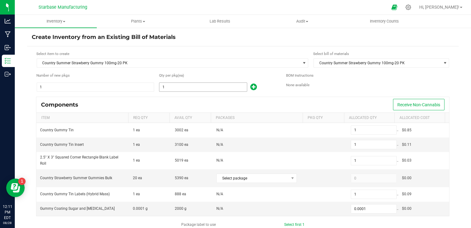
click at [172, 87] on input "1" at bounding box center [203, 87] width 88 height 9
type input "2"
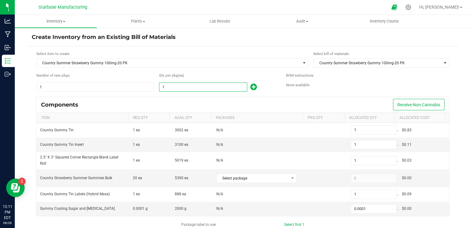
type input "2"
type input "0.0002"
type input "26"
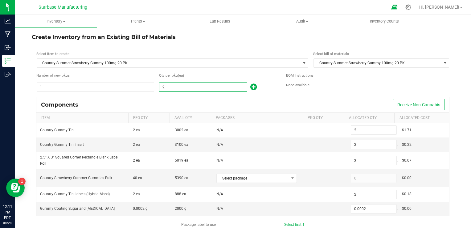
type input "26"
type input "0.0026"
type input "261"
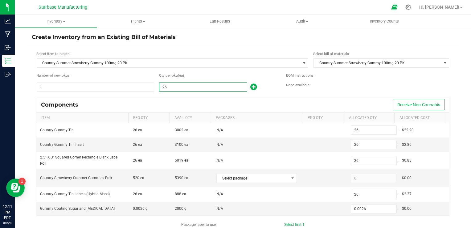
type input "261"
type input "0.0261"
type input "261"
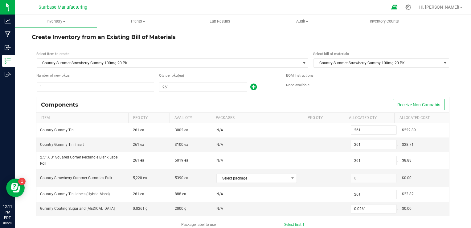
click at [173, 98] on div "Components Receive Non-Cannabis" at bounding box center [242, 104] width 413 height 15
click at [177, 103] on div "Components Receive Non-Cannabis" at bounding box center [242, 104] width 413 height 15
click at [259, 176] on span "Select package" at bounding box center [253, 178] width 72 height 9
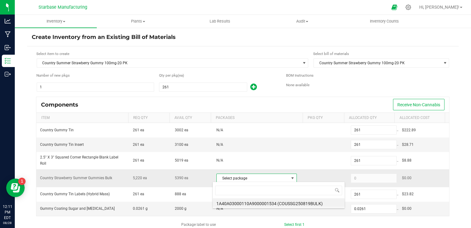
scroll to position [9, 78]
click at [265, 203] on li "1A40A03000110A9000001534 (COUSSG250819BULK)" at bounding box center [279, 202] width 132 height 9
type input "5,220"
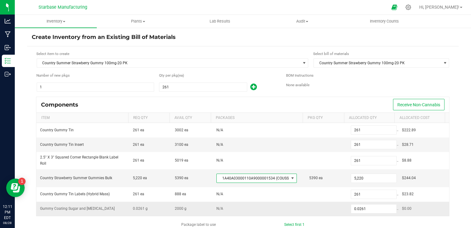
click at [355, 212] on td "0.0261" at bounding box center [372, 208] width 51 height 14
click at [355, 208] on input "0.0261" at bounding box center [373, 208] width 45 height 9
type input "600.0000"
click at [272, 88] on div "261" at bounding box center [218, 87] width 118 height 10
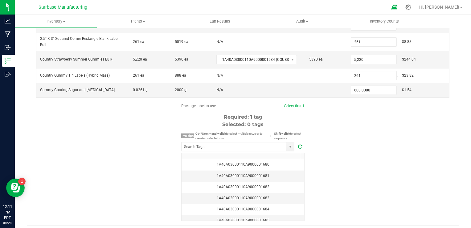
scroll to position [123, 0]
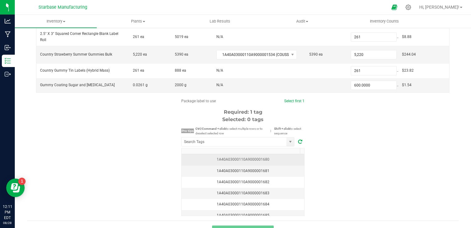
click at [268, 160] on div "1A40A03000110A9000001680" at bounding box center [242, 159] width 115 height 6
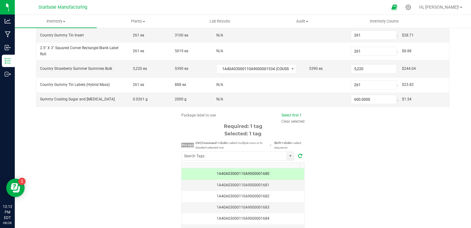
scroll to position [134, 0]
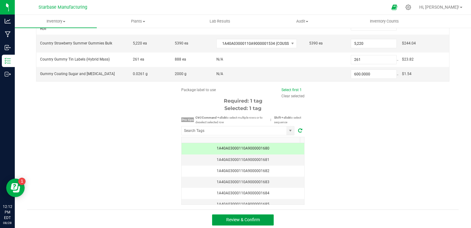
click at [262, 215] on button "Review & Confirm" at bounding box center [243, 219] width 62 height 11
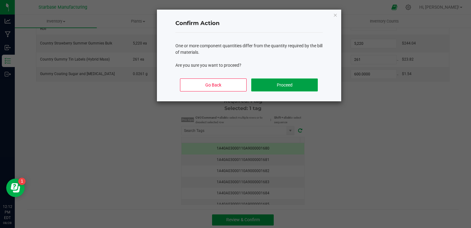
click at [294, 84] on button "Proceed" at bounding box center [284, 84] width 66 height 13
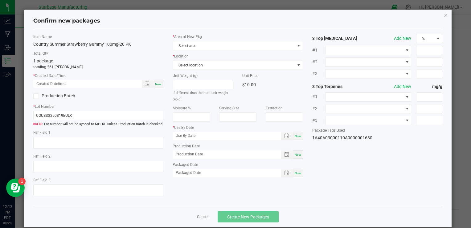
type input "[DATE]"
click at [157, 84] on span "Now" at bounding box center [158, 83] width 6 height 3
type input "[DATE] 12:12 PM"
click at [84, 113] on input "COUSSG250819BULK" at bounding box center [98, 115] width 130 height 9
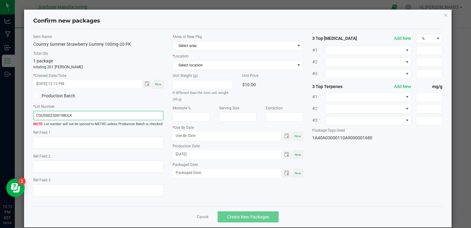
drag, startPoint x: 84, startPoint y: 113, endPoint x: 79, endPoint y: 117, distance: 6.2
click at [84, 113] on input "COUSSG250819BULK" at bounding box center [98, 115] width 130 height 9
paste input "5-20P"
click at [62, 114] on input "COUSSG250815-20PK" at bounding box center [98, 115] width 130 height 9
type input "COUSSG250828-20PK"
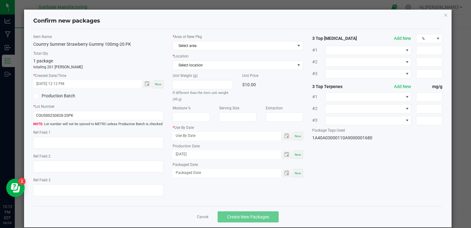
click at [116, 100] on div "Production Batch" at bounding box center [98, 95] width 139 height 9
click at [213, 47] on span "Select area" at bounding box center [234, 45] width 122 height 9
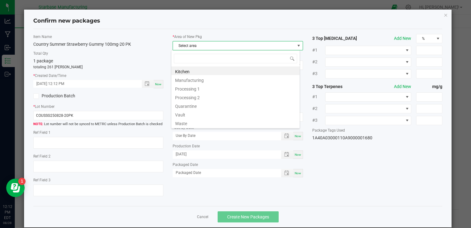
scroll to position [9, 129]
type input "v"
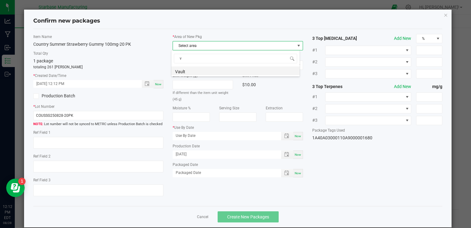
click at [211, 73] on li "Vault" at bounding box center [235, 70] width 128 height 9
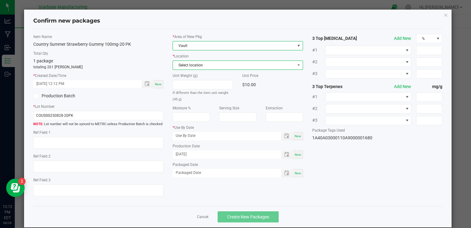
click at [208, 67] on span "Select location" at bounding box center [234, 65] width 122 height 9
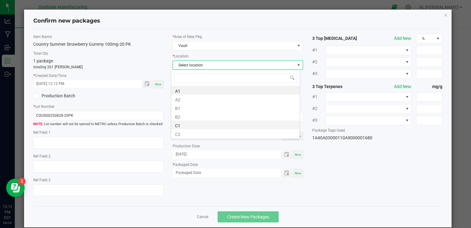
click at [207, 124] on li "C1" at bounding box center [235, 124] width 128 height 9
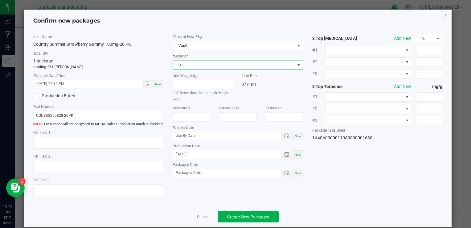
click at [294, 174] on div "Now" at bounding box center [298, 173] width 10 height 8
type input "[DATE]"
click at [295, 135] on span "Now" at bounding box center [298, 135] width 6 height 3
click at [180, 136] on input "[DATE]" at bounding box center [224, 136] width 102 height 8
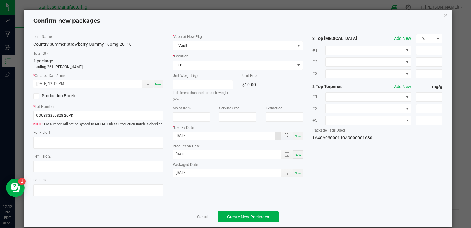
click at [181, 135] on input "[DATE]" at bounding box center [224, 136] width 102 height 8
type input "[DATE]"
click at [352, 185] on div "Item Name Country Summer Strawberry Gummy 100mg-20 PK Total Qty 1 package total…" at bounding box center [238, 117] width 418 height 167
click at [261, 214] on span "Create New Packages" at bounding box center [248, 216] width 42 height 5
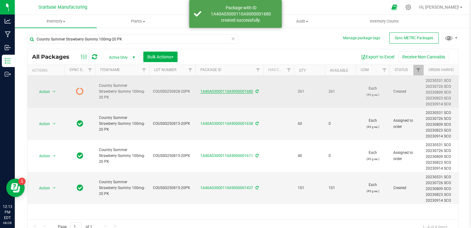
click at [230, 92] on link "1A40A03000110A9000001680" at bounding box center [226, 91] width 53 height 4
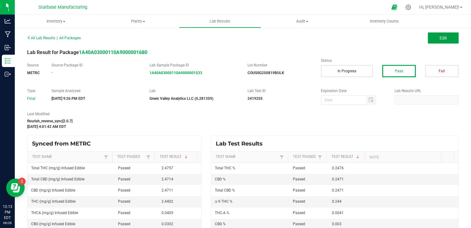
click at [436, 34] on button "Edit" at bounding box center [443, 37] width 31 height 11
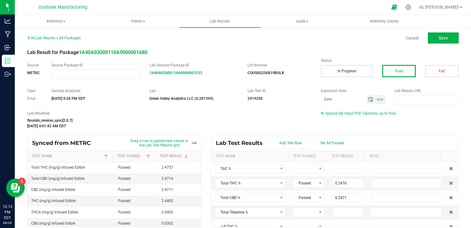
click at [368, 100] on span "Toggle calendar" at bounding box center [370, 99] width 5 height 5
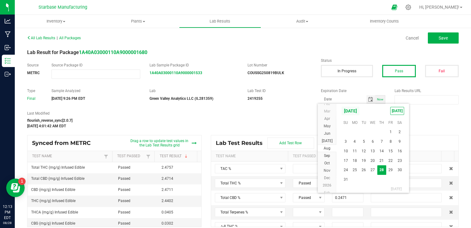
click at [359, 114] on span "[DATE]" at bounding box center [350, 110] width 19 height 9
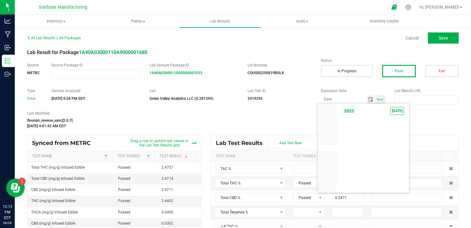
scroll to position [5874, 0]
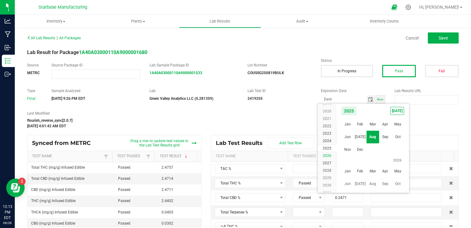
click at [328, 154] on span "2026" at bounding box center [327, 155] width 9 height 4
click at [374, 138] on span "Aug" at bounding box center [373, 136] width 13 height 13
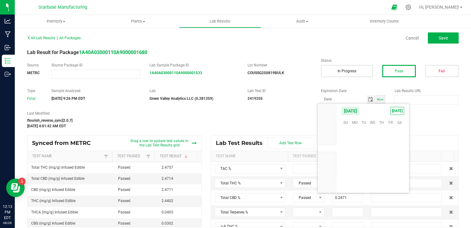
scroll to position [100749, 0]
click at [382, 171] on span "27" at bounding box center [381, 170] width 9 height 10
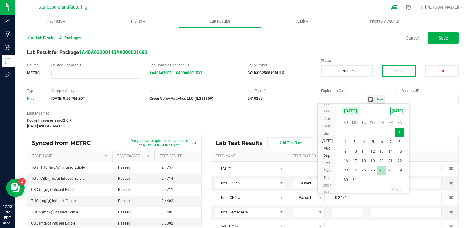
type input "[DATE]"
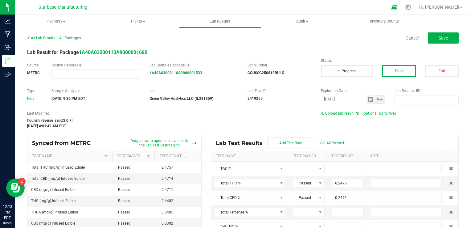
click at [361, 48] on div "All Lab Results | All Packages Cancel Save Lab Result for Package 1A40A03000110…" at bounding box center [243, 129] width 432 height 193
click at [301, 169] on span at bounding box center [304, 168] width 23 height 9
click at [304, 197] on li "Passed" at bounding box center [318, 194] width 58 height 10
click at [276, 221] on td "Δ-8 THC %" at bounding box center [250, 226] width 78 height 14
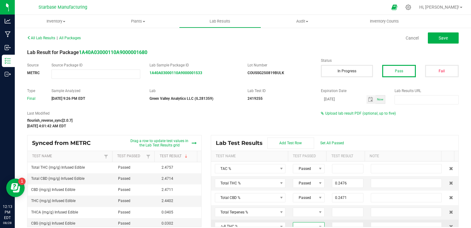
click at [300, 223] on span at bounding box center [304, 226] width 23 height 9
click at [300, 205] on li "Passed" at bounding box center [318, 205] width 58 height 10
click at [340, 224] on input at bounding box center [347, 222] width 31 height 9
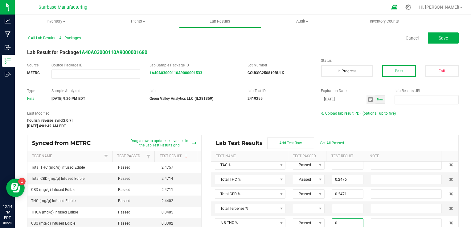
type input "0.0000"
click at [391, 124] on div "Last Modified flourish_reverse_sync[2.0.7] [DATE] 4:01:42 AM EDT Upload lab res…" at bounding box center [243, 119] width 441 height 18
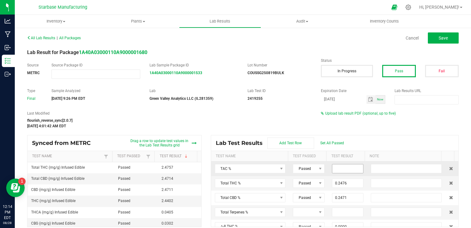
click at [347, 166] on input at bounding box center [347, 168] width 31 height 9
click at [347, 167] on input at bounding box center [347, 168] width 31 height 9
type input "0.5051"
click at [360, 129] on div "All Lab Results | All Packages Cancel Save Lab Result for Package 1A40A03000110…" at bounding box center [243, 129] width 432 height 193
click at [434, 40] on button "Save" at bounding box center [443, 37] width 31 height 11
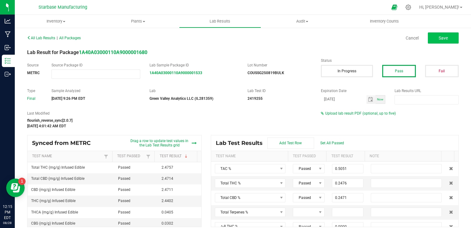
type input "0.0030"
type input "0.0024"
type input "0.0000"
type input "0.2440"
type input "0.0041"
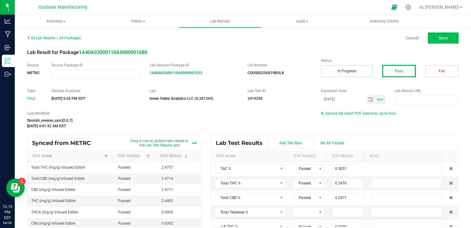
type input "0.2471"
type input "0.0000"
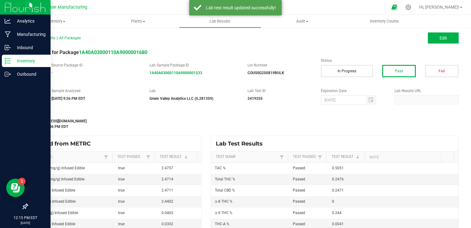
click at [10, 62] on icon at bounding box center [8, 61] width 6 height 6
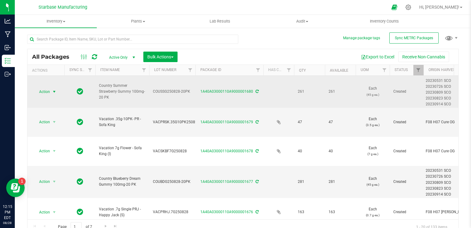
click at [54, 91] on span "select" at bounding box center [54, 91] width 5 height 5
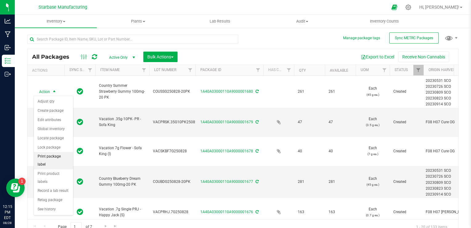
click at [55, 157] on li "Print package label" at bounding box center [53, 160] width 39 height 17
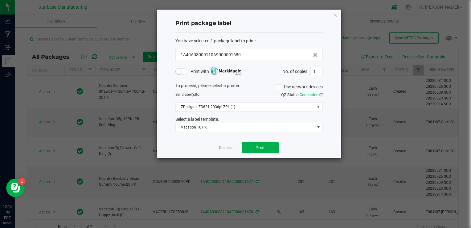
click at [177, 72] on small at bounding box center [179, 71] width 6 height 6
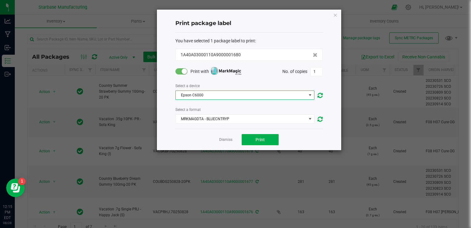
click at [205, 96] on span "Epson C6000" at bounding box center [241, 95] width 131 height 9
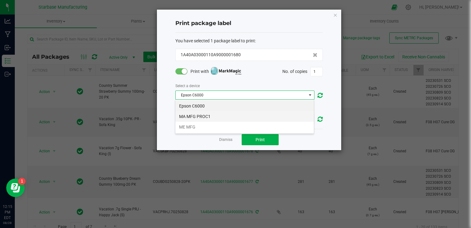
scroll to position [9, 139]
click at [205, 115] on li "MA MFG PROC1" at bounding box center [244, 116] width 138 height 10
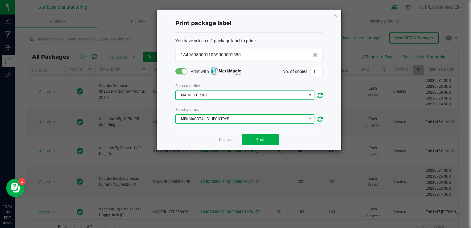
click at [208, 122] on span "MRKMAGDTA - BLUECNTRYP" at bounding box center [241, 118] width 131 height 9
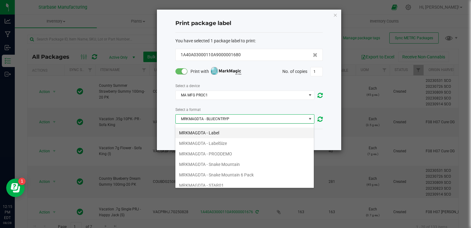
scroll to position [176, 0]
click at [206, 129] on li "MRKMAGDTA - STRACNTRYP" at bounding box center [244, 131] width 138 height 10
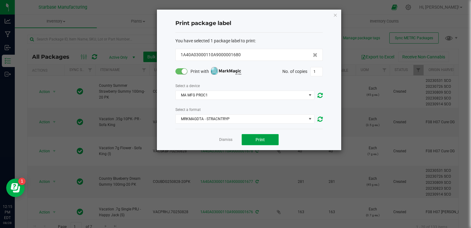
click at [260, 134] on button "Print" at bounding box center [260, 139] width 37 height 11
click at [314, 69] on input "1" at bounding box center [317, 71] width 12 height 9
type input "261"
click at [264, 141] on span "Print" at bounding box center [260, 139] width 9 height 5
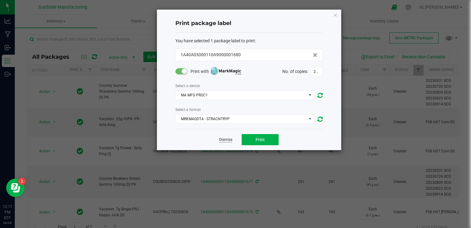
click at [223, 140] on link "Dismiss" at bounding box center [225, 139] width 13 height 5
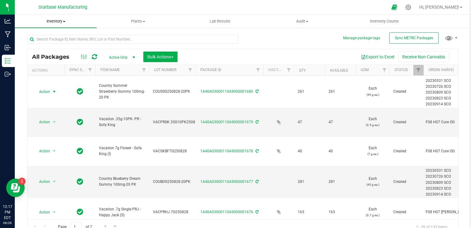
click at [62, 21] on span "Inventory" at bounding box center [56, 22] width 82 height 6
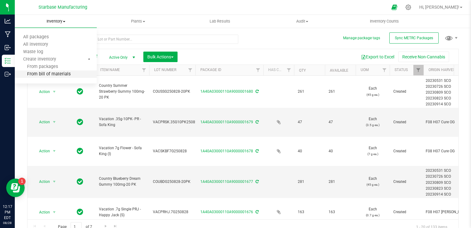
click at [63, 73] on span "From bill of materials" at bounding box center [43, 74] width 56 height 5
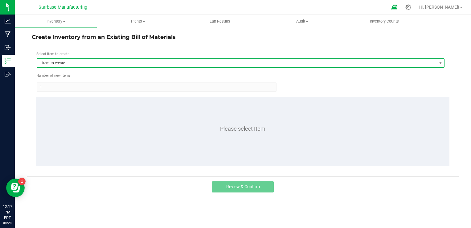
click at [69, 63] on span "Item to create" at bounding box center [237, 63] width 400 height 9
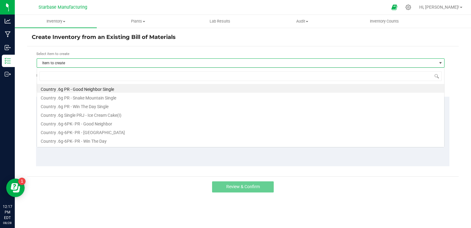
scroll to position [9, 408]
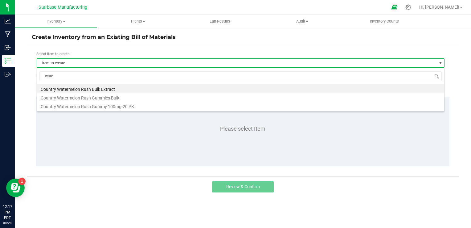
type input "water"
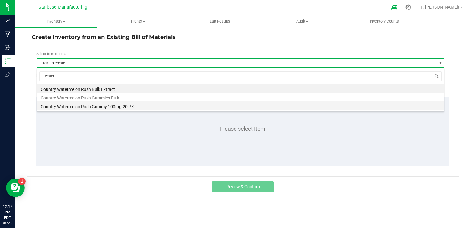
click at [81, 108] on li "Country Watermelon Rush Gummy 100mg-20 PK" at bounding box center [240, 105] width 407 height 9
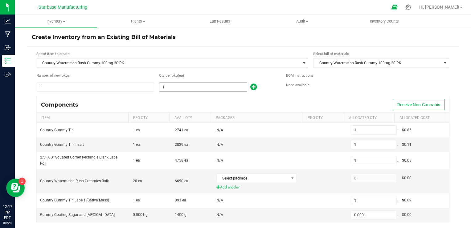
click at [171, 90] on input "1" at bounding box center [203, 87] width 88 height 9
type input "3"
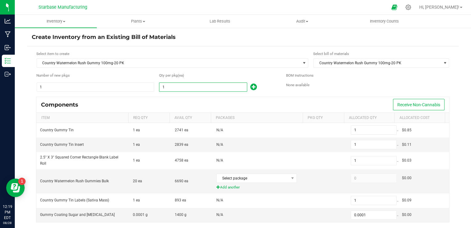
type input "3"
type input "0.0003"
type input "31"
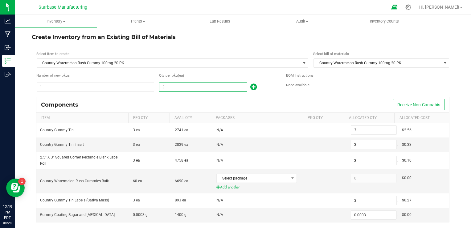
type input "31"
type input "0.0031"
type input "313"
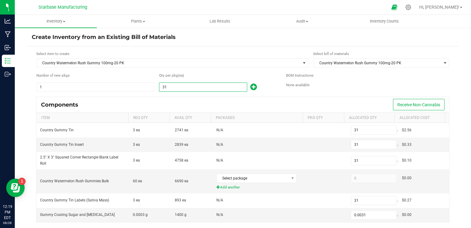
type input "313"
type input "0.0313"
type input "313"
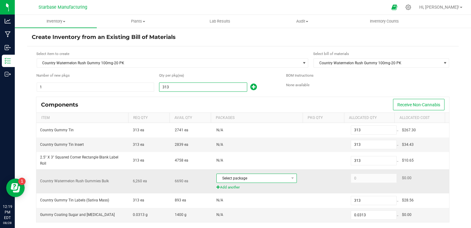
click at [227, 175] on span "Select package" at bounding box center [253, 178] width 72 height 9
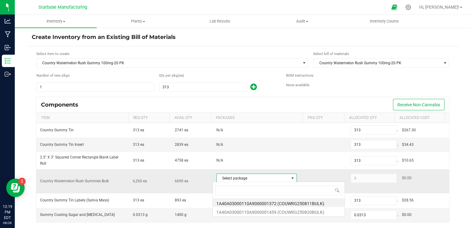
scroll to position [9, 78]
click at [251, 214] on li "1A40A03000110A9000001459 (COUWRG250820BULK)" at bounding box center [279, 211] width 132 height 9
type input "6,260"
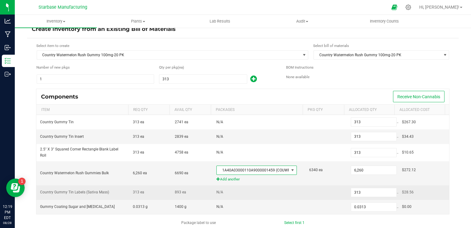
scroll to position [31, 0]
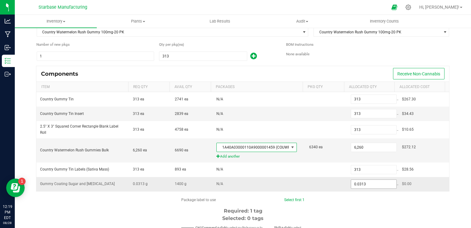
click at [364, 183] on input "0.0313" at bounding box center [373, 183] width 45 height 9
type input "600.0000"
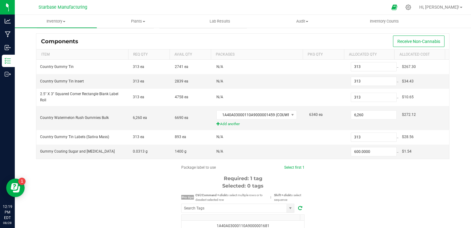
scroll to position [93, 0]
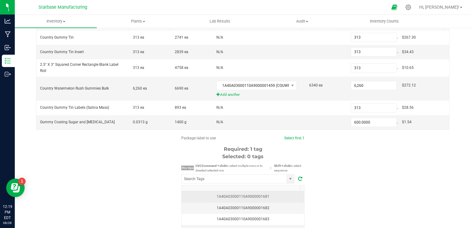
click at [286, 197] on div "1A40A03000110A9000001681" at bounding box center [242, 196] width 115 height 6
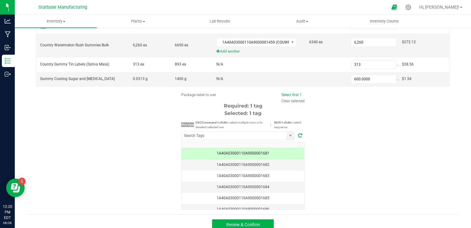
scroll to position [141, 0]
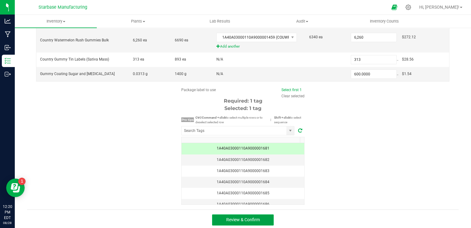
click at [246, 217] on span "Review & Confirm" at bounding box center [243, 219] width 34 height 5
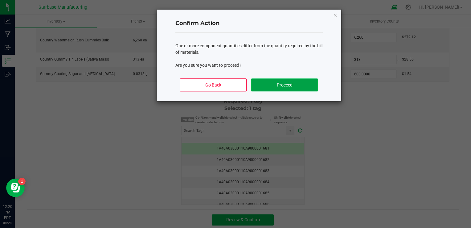
click at [285, 83] on button "Proceed" at bounding box center [284, 84] width 66 height 13
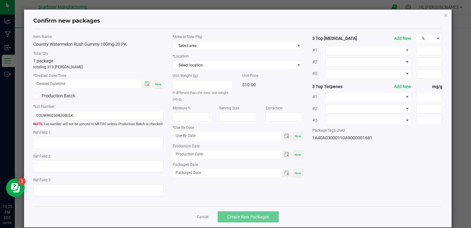
type input "[DATE]"
click at [155, 82] on span "Now" at bounding box center [158, 83] width 6 height 3
type input "[DATE] 12:20 PM"
click at [60, 114] on input "COUWRG250820BULK" at bounding box center [98, 115] width 130 height 9
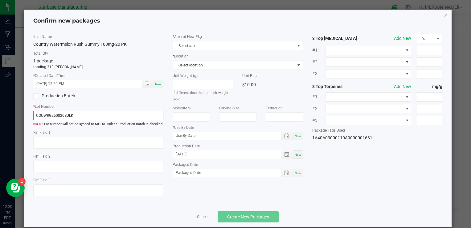
click at [60, 114] on input "COUWRG250820BULK" at bounding box center [98, 115] width 130 height 9
paste input "1-20P"
click at [63, 114] on input "COUWRG250821-20PK" at bounding box center [98, 115] width 130 height 9
type input "COUWRG250828-20PK"
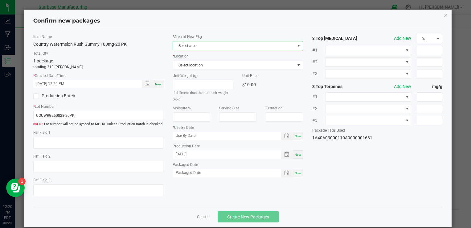
click at [248, 46] on span "Select area" at bounding box center [234, 45] width 122 height 9
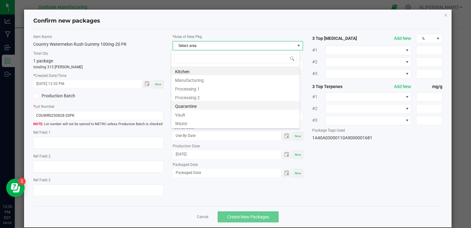
scroll to position [9, 129]
click at [228, 112] on li "Vault" at bounding box center [235, 113] width 128 height 9
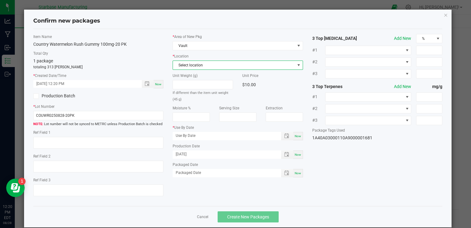
click at [219, 66] on span "Select location" at bounding box center [234, 65] width 122 height 9
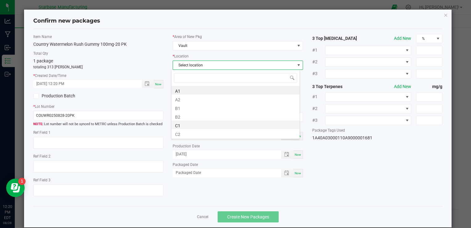
click at [211, 122] on li "C1" at bounding box center [235, 124] width 128 height 9
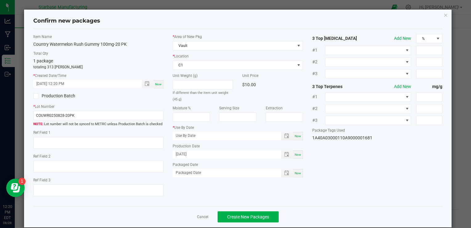
click at [297, 172] on span "Now" at bounding box center [298, 172] width 6 height 3
type input "[DATE]"
click at [284, 136] on span "Toggle popup" at bounding box center [286, 135] width 5 height 5
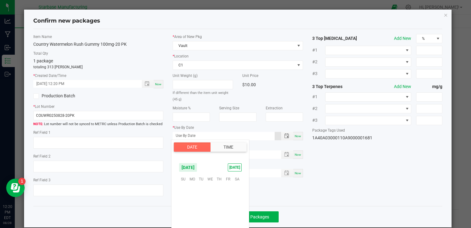
scroll to position [99953, 0]
click at [354, 173] on div "Item Name Country Watermelon Rush Gummy 100mg-20 PK Total Qty 1 package totalin…" at bounding box center [238, 117] width 418 height 167
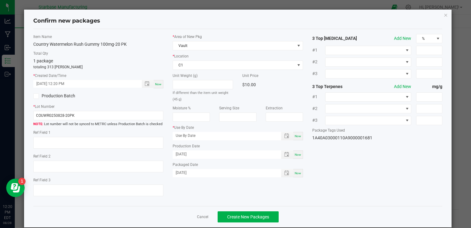
click at [295, 136] on span "Now" at bounding box center [298, 135] width 6 height 3
click at [182, 136] on input "[DATE]" at bounding box center [224, 136] width 102 height 8
type input "[DATE]"
click at [353, 175] on div "Item Name Country Watermelon Rush Gummy 100mg-20 PK Total Qty 1 package totalin…" at bounding box center [238, 117] width 418 height 167
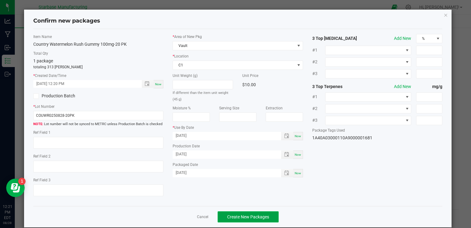
click at [265, 214] on span "Create New Packages" at bounding box center [248, 216] width 42 height 5
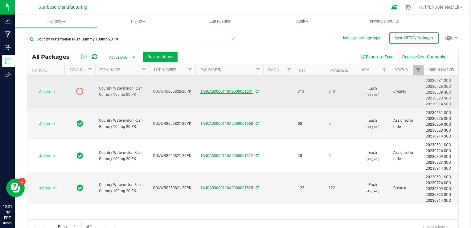
click at [217, 90] on link "1A40A03000110A9000001681" at bounding box center [226, 91] width 53 height 4
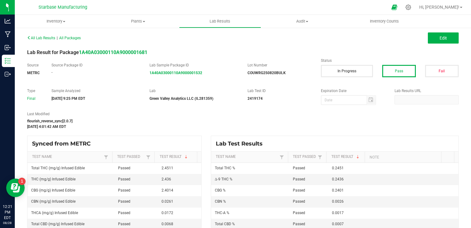
click at [370, 102] on div at bounding box center [348, 100] width 55 height 10
click at [434, 38] on button "Edit" at bounding box center [443, 37] width 31 height 11
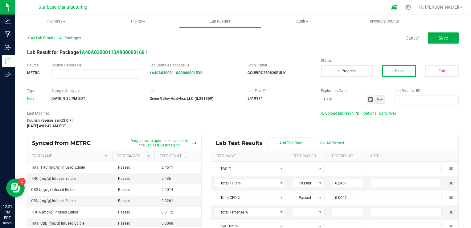
click at [368, 99] on span "Toggle calendar" at bounding box center [370, 99] width 5 height 5
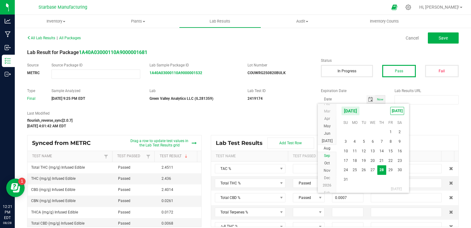
click at [330, 156] on span "Sep" at bounding box center [327, 155] width 6 height 4
click at [327, 141] on span "Aug" at bounding box center [327, 140] width 7 height 4
click at [360, 109] on span "[DATE]" at bounding box center [350, 110] width 19 height 9
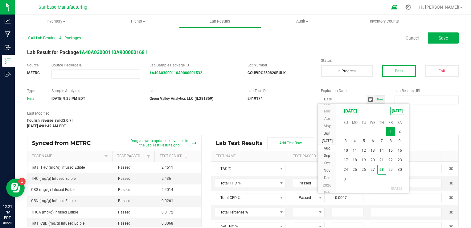
scroll to position [5874, 0]
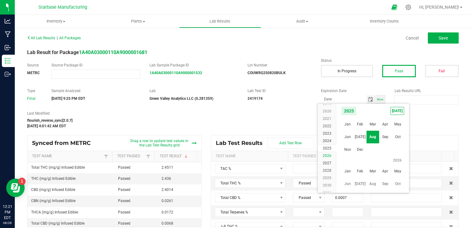
click at [332, 154] on li "2026" at bounding box center [327, 155] width 19 height 7
click at [372, 135] on span "Aug" at bounding box center [373, 136] width 13 height 13
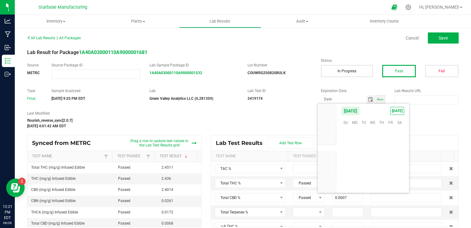
scroll to position [100749, 0]
click at [381, 167] on span "27" at bounding box center [381, 170] width 9 height 10
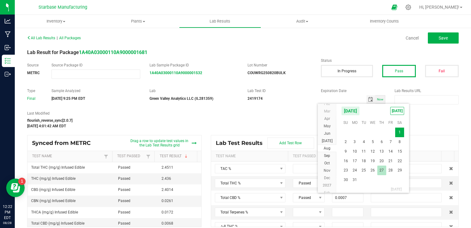
type input "[DATE]"
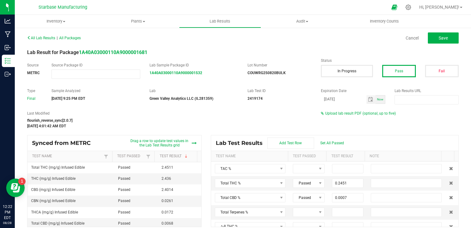
click at [405, 121] on div "Last Modified flourish_reverse_sync[2.0.7] [DATE] 4:01:42 AM EDT Upload lab res…" at bounding box center [243, 119] width 441 height 18
click at [304, 168] on span at bounding box center [304, 168] width 23 height 9
click at [303, 192] on li "Passed" at bounding box center [318, 194] width 58 height 10
click at [340, 166] on input at bounding box center [347, 168] width 31 height 9
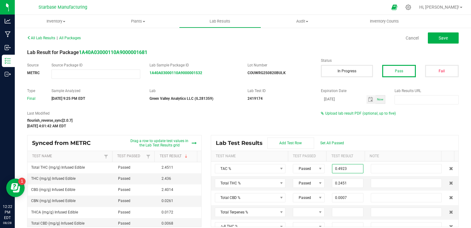
type input "0.4923"
click at [355, 136] on div "Lab Test Results Add Test Row Set All Passed" at bounding box center [334, 142] width 247 height 15
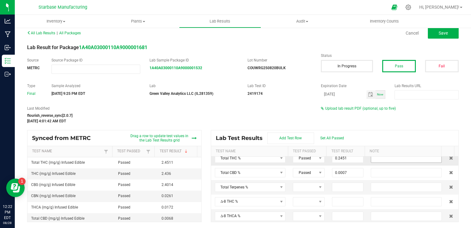
scroll to position [31, 0]
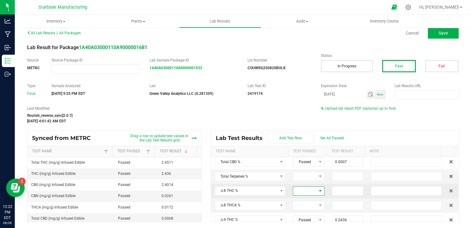
click at [318, 192] on span at bounding box center [320, 190] width 5 height 5
click at [307, 169] on li "Passed" at bounding box center [318, 168] width 58 height 10
click at [341, 190] on input at bounding box center [347, 190] width 31 height 9
type input "0.0000"
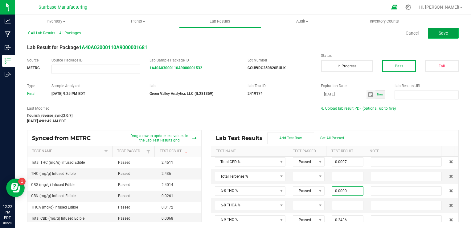
click at [432, 35] on button "Save" at bounding box center [443, 32] width 31 height 11
type input "0.2401"
type input "0.0026"
type input "0.0000"
type input "0.2436"
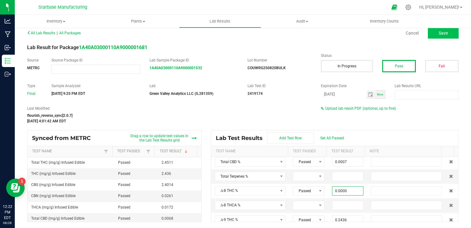
type input "0.0017"
type input "0.0005"
type input "0.0002"
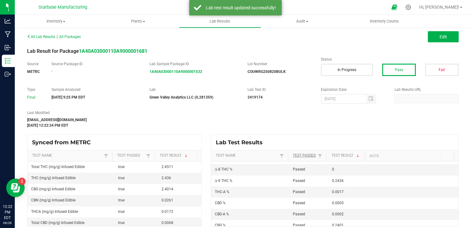
scroll to position [0, 0]
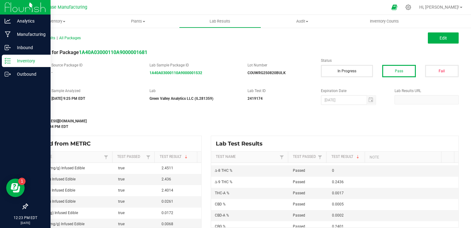
click at [11, 64] on p "Inventory" at bounding box center [29, 60] width 37 height 7
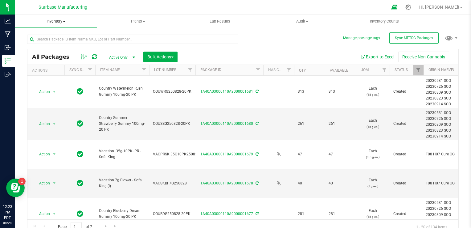
click at [61, 22] on span "Inventory" at bounding box center [56, 22] width 82 height 6
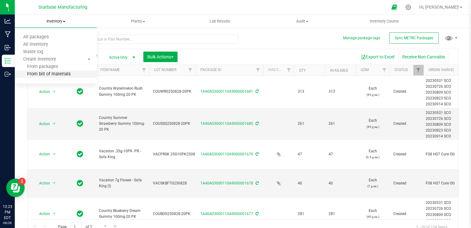
click at [60, 74] on span "From bill of materials" at bounding box center [43, 74] width 56 height 5
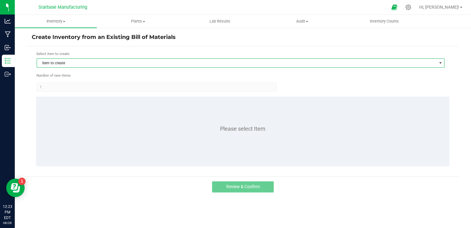
click at [86, 63] on span "Item to create" at bounding box center [237, 63] width 400 height 9
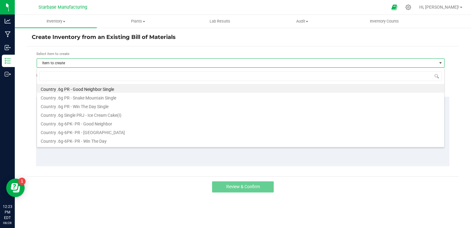
scroll to position [9, 408]
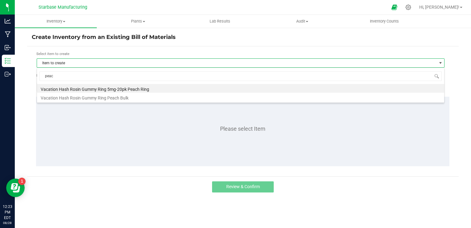
type input "peach"
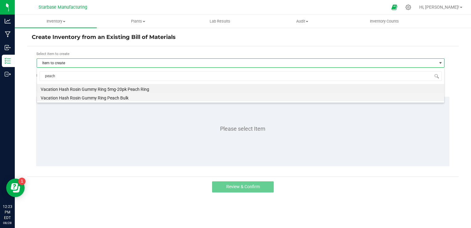
click at [97, 98] on li "Vacation Hash Rosin Gummy Ring Peach Bulk" at bounding box center [240, 97] width 407 height 9
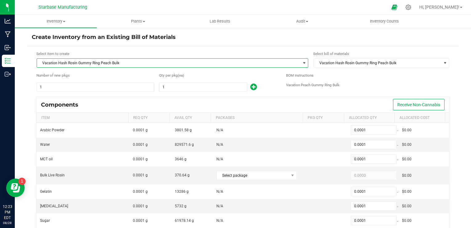
click at [94, 65] on span "Vacation Hash Rosin Gummy Ring Peach Bulk" at bounding box center [169, 63] width 264 height 9
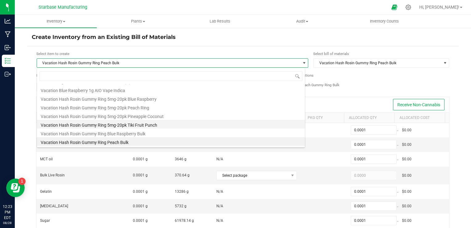
scroll to position [340, 0]
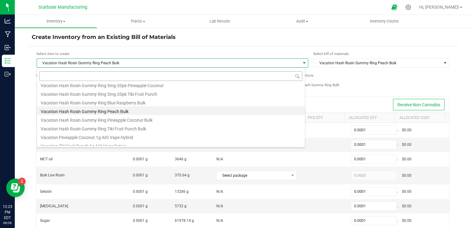
click at [103, 73] on input at bounding box center [170, 76] width 263 height 10
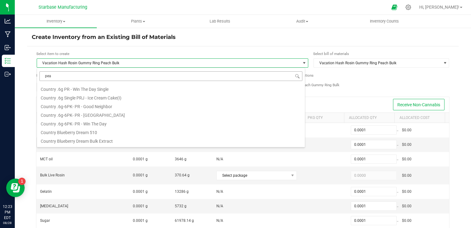
scroll to position [0, 0]
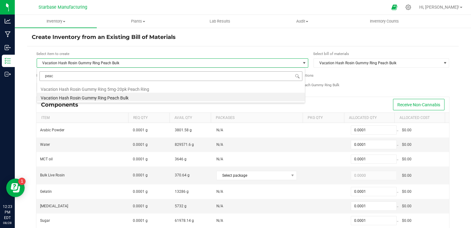
type input "peach"
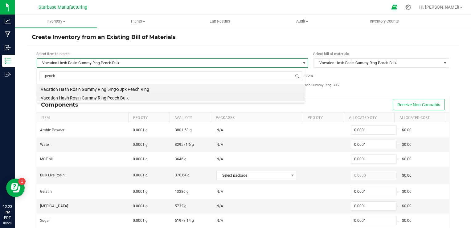
click at [103, 88] on li "Vacation Hash Rosin Gummy Ring 5mg-20pk Peach Ring" at bounding box center [171, 88] width 268 height 9
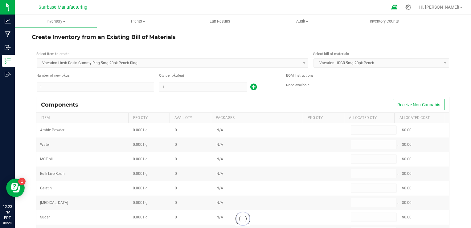
type input "1"
type input "0.0001"
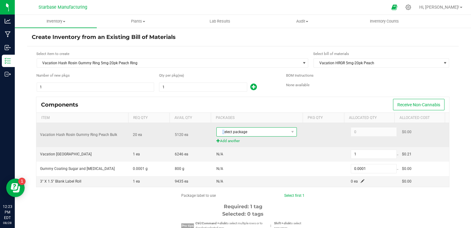
click at [220, 131] on span "Select package" at bounding box center [253, 131] width 72 height 9
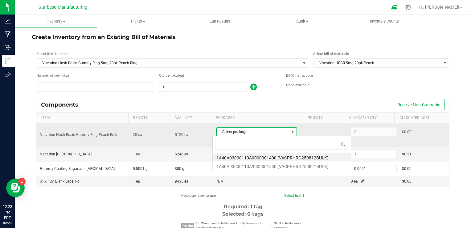
scroll to position [9, 78]
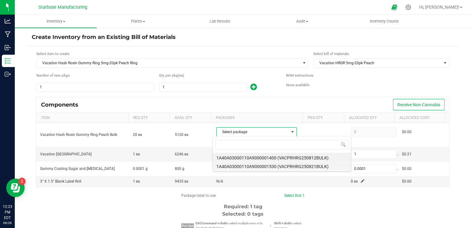
drag, startPoint x: 220, startPoint y: 131, endPoint x: 245, endPoint y: 166, distance: 42.3
click at [245, 166] on li "1A40A03000110A9000001530 (VACPRHRG250821BULK)" at bounding box center [282, 165] width 138 height 9
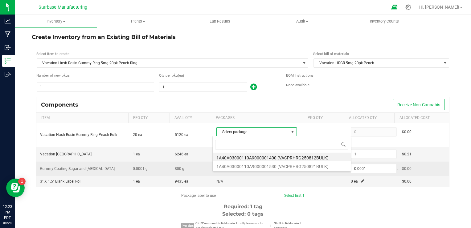
type input "20"
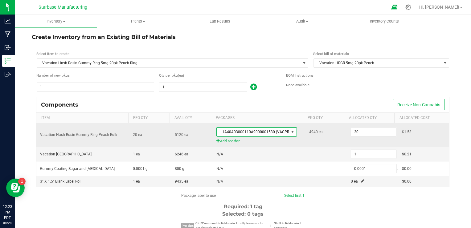
click at [246, 132] on span "1A40A03000110A9000001530 (VACPRHRG250821BULK)" at bounding box center [253, 131] width 72 height 9
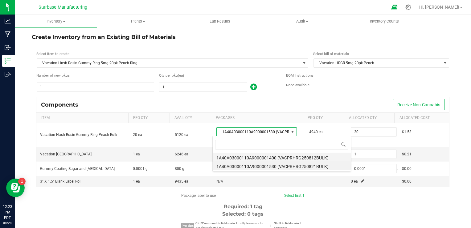
click at [253, 157] on li "1A40A03000110A9000001400 (VACPRHRG250812BULK)" at bounding box center [282, 156] width 138 height 9
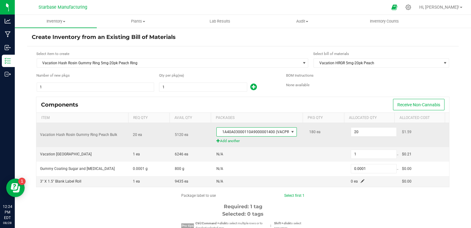
click at [255, 134] on span "1A40A03000110A9000001400 (VACPRHRG250812BULK)" at bounding box center [253, 131] width 72 height 9
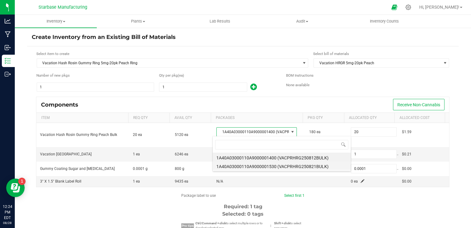
click at [255, 164] on li "1A40A03000110A9000001530 (VACPRHRG250821BULK)" at bounding box center [282, 165] width 138 height 9
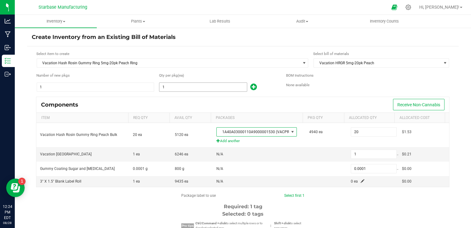
click at [206, 88] on input "1" at bounding box center [203, 87] width 88 height 9
click at [215, 75] on div "Qty per pkg (ea)" at bounding box center [218, 75] width 118 height 6
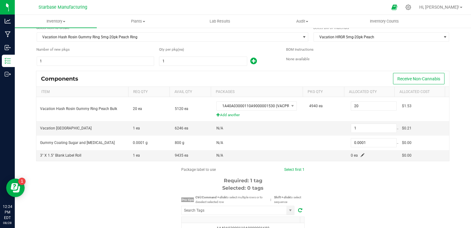
scroll to position [0, 0]
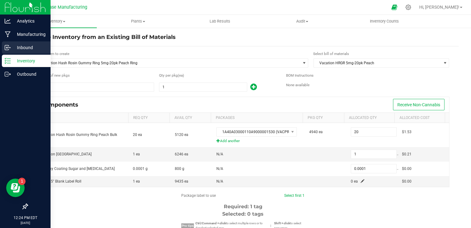
click at [10, 50] on icon at bounding box center [8, 47] width 6 height 6
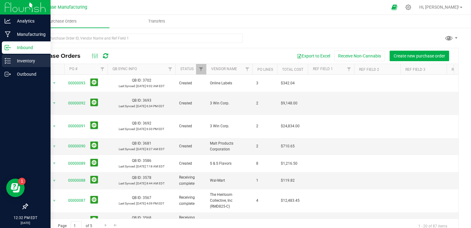
click at [6, 60] on icon at bounding box center [8, 61] width 6 height 6
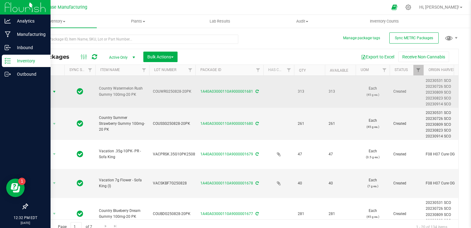
click at [49, 93] on span "Action" at bounding box center [42, 91] width 17 height 9
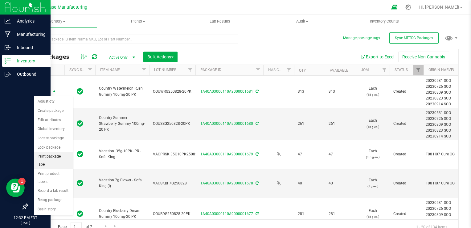
click at [55, 155] on li "Print package label" at bounding box center [53, 160] width 39 height 17
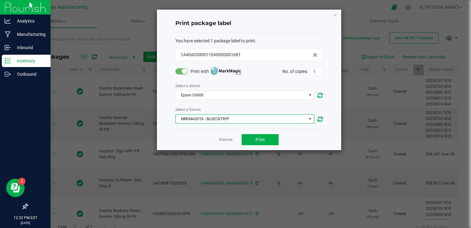
click at [226, 120] on span "MRKMAGDTA - BLUECNTRYP" at bounding box center [241, 118] width 131 height 9
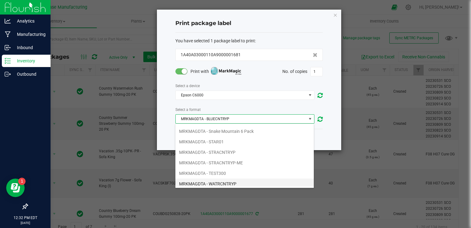
scroll to position [176, 0]
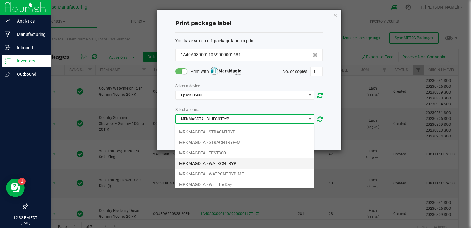
click at [228, 160] on li "MRKMAGDTA - WATRCNTRYP" at bounding box center [244, 163] width 138 height 10
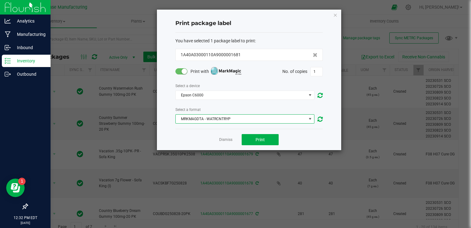
click at [205, 99] on div "Epson C6000" at bounding box center [248, 95] width 147 height 10
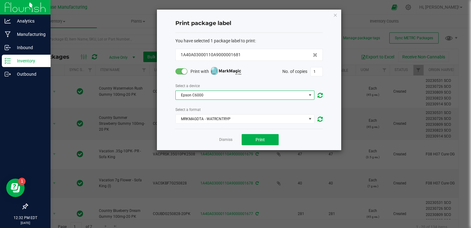
click at [205, 95] on span "Epson C6000" at bounding box center [241, 95] width 131 height 9
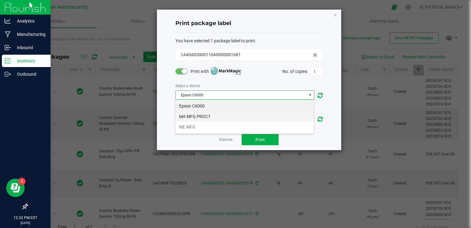
scroll to position [9, 139]
click at [205, 114] on li "MA MFG PROC1" at bounding box center [244, 116] width 138 height 10
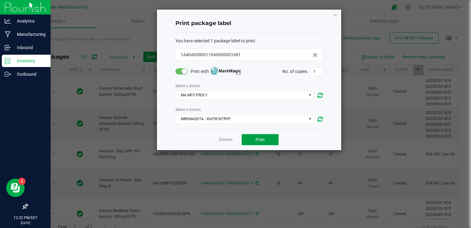
click at [253, 141] on button "Print" at bounding box center [260, 139] width 37 height 11
click at [322, 72] on input "1" at bounding box center [317, 71] width 12 height 9
type input "313"
click at [261, 138] on span "Print" at bounding box center [260, 139] width 9 height 5
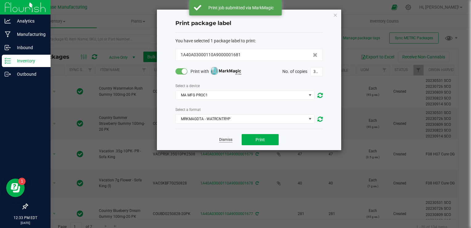
click at [225, 141] on link "Dismiss" at bounding box center [225, 139] width 13 height 5
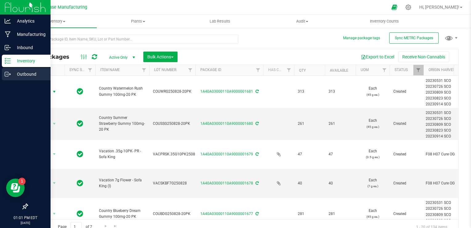
click at [11, 71] on p "Outbound" at bounding box center [29, 73] width 37 height 7
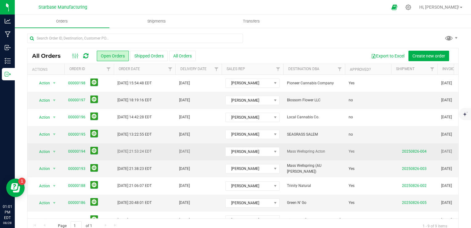
drag, startPoint x: 287, startPoint y: 150, endPoint x: 326, endPoint y: 154, distance: 39.0
click at [326, 154] on span "Mass Wellspring Acton" at bounding box center [314, 151] width 54 height 6
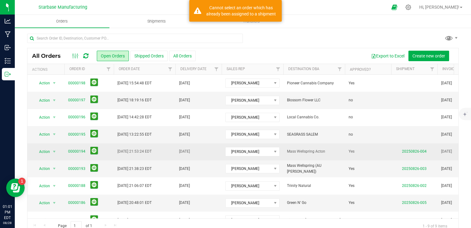
drag, startPoint x: 326, startPoint y: 154, endPoint x: 330, endPoint y: 155, distance: 4.1
click at [330, 155] on td "Mass Wellspring Acton" at bounding box center [314, 151] width 62 height 17
click at [412, 150] on link "20250826-004" at bounding box center [414, 151] width 25 height 4
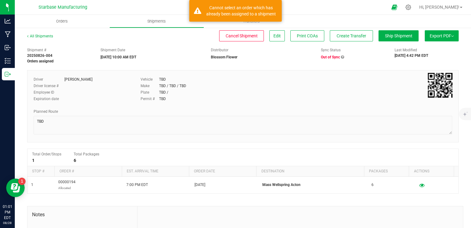
click at [341, 56] on icon at bounding box center [342, 57] width 3 height 4
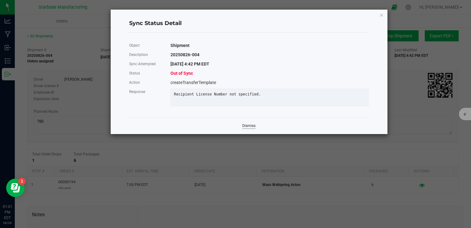
click at [245, 128] on link "Dismiss" at bounding box center [248, 125] width 13 height 5
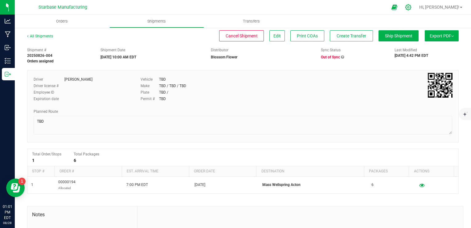
click at [413, 9] on div at bounding box center [408, 7] width 9 height 6
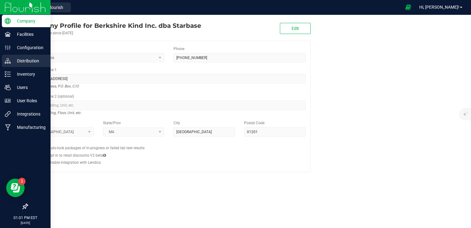
click at [31, 62] on p "Distribution" at bounding box center [29, 60] width 37 height 7
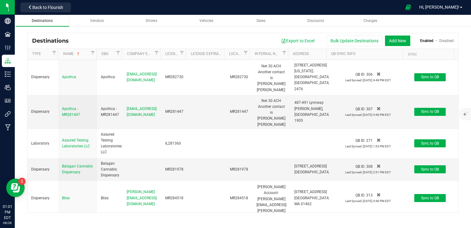
click at [40, 19] on span "Destinations" at bounding box center [42, 21] width 21 height 4
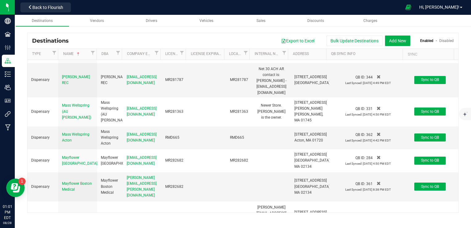
scroll to position [648, 0]
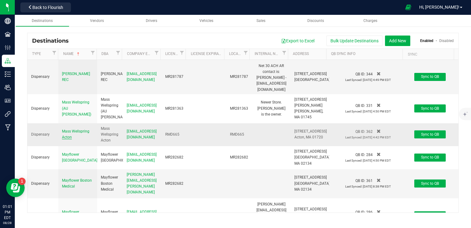
click at [73, 134] on span "Mass Wellspring Acton" at bounding box center [75, 134] width 27 height 10
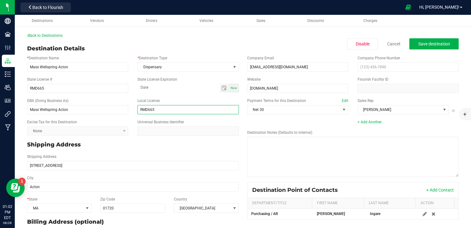
click at [164, 108] on input "RMD665" at bounding box center [188, 109] width 101 height 9
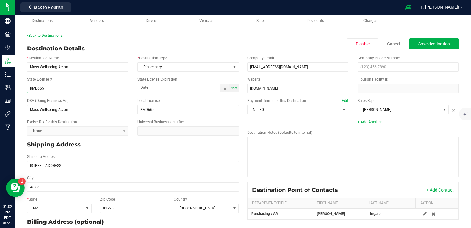
click at [89, 90] on input "RMD665" at bounding box center [77, 88] width 101 height 9
click at [439, 46] on span "Save destination" at bounding box center [434, 43] width 32 height 5
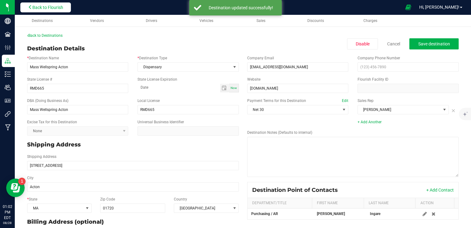
click at [58, 8] on span "Back to Flourish" at bounding box center [47, 7] width 31 height 5
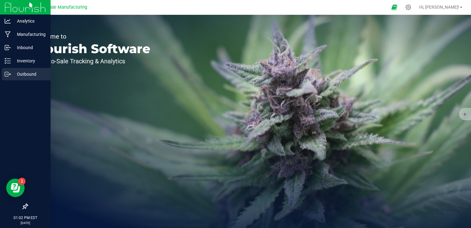
click at [16, 73] on p "Outbound" at bounding box center [29, 73] width 37 height 7
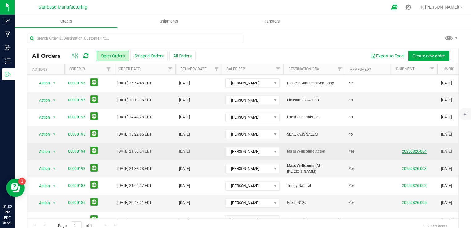
click at [417, 152] on link "20250826-004" at bounding box center [414, 151] width 25 height 4
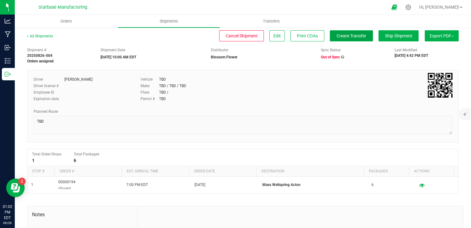
click at [343, 35] on span "Create Transfer" at bounding box center [352, 35] width 30 height 5
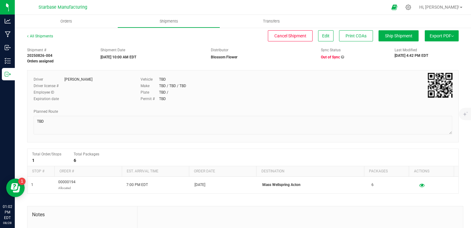
click at [341, 57] on icon at bounding box center [342, 57] width 3 height 4
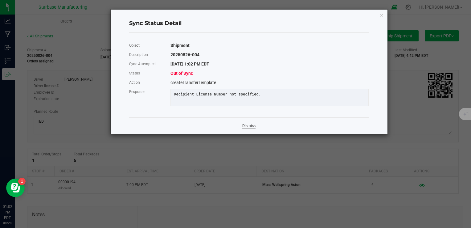
click at [247, 128] on link "Dismiss" at bounding box center [248, 125] width 13 height 5
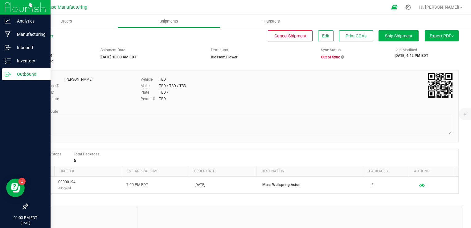
click at [10, 72] on icon at bounding box center [8, 74] width 6 height 6
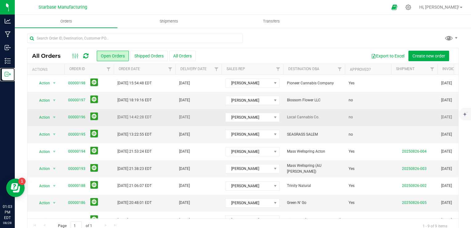
scroll to position [14, 0]
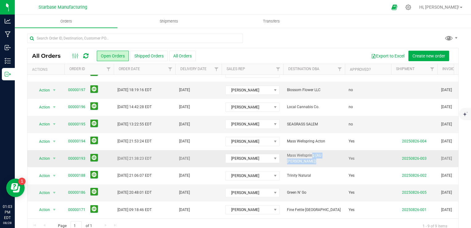
drag, startPoint x: 298, startPoint y: 154, endPoint x: 334, endPoint y: 155, distance: 35.2
click at [334, 155] on span "Mass Wellspring (AU [PERSON_NAME])" at bounding box center [314, 158] width 54 height 12
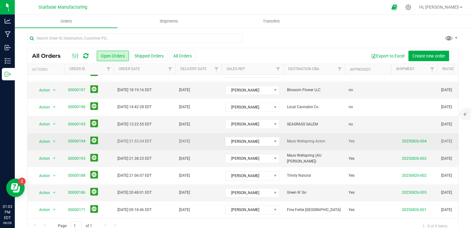
drag, startPoint x: 334, startPoint y: 155, endPoint x: 318, endPoint y: 135, distance: 24.8
click at [318, 138] on span "Mass Wellspring Acton" at bounding box center [314, 141] width 54 height 6
click at [319, 138] on span "Mass Wellspring Acton" at bounding box center [314, 141] width 54 height 6
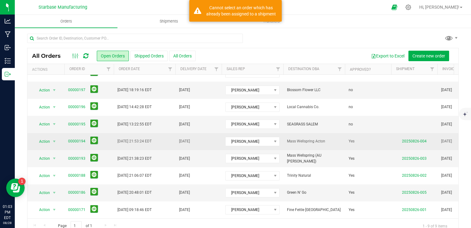
click at [319, 138] on span "Mass Wellspring Acton" at bounding box center [314, 141] width 54 height 6
drag, startPoint x: 319, startPoint y: 138, endPoint x: 332, endPoint y: 139, distance: 13.0
click at [332, 139] on span "Mass Wellspring Acton" at bounding box center [314, 141] width 54 height 6
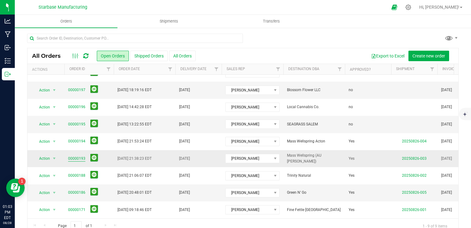
click at [80, 155] on link "00000193" at bounding box center [76, 158] width 17 height 6
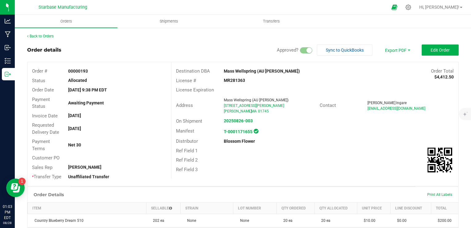
click at [234, 78] on strong "MR281363" at bounding box center [234, 80] width 21 height 5
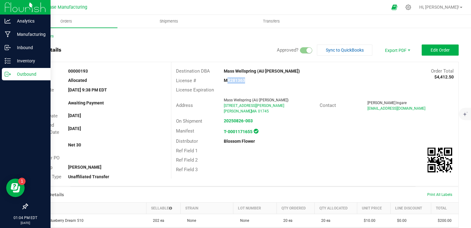
click at [7, 75] on icon at bounding box center [8, 74] width 6 height 6
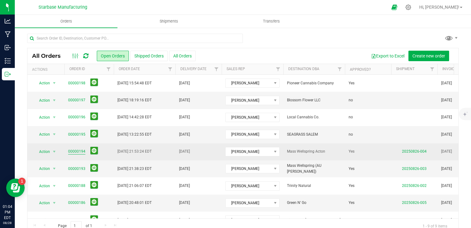
click at [76, 152] on link "00000194" at bounding box center [76, 151] width 17 height 6
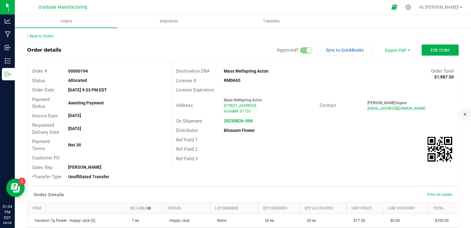
click at [234, 83] on div "RMD665" at bounding box center [267, 80] width 96 height 6
click at [234, 81] on strong "RMD665" at bounding box center [232, 80] width 17 height 5
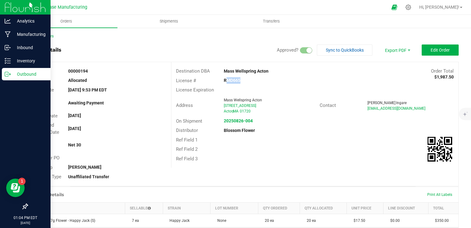
click at [23, 73] on p "Outbound" at bounding box center [29, 73] width 37 height 7
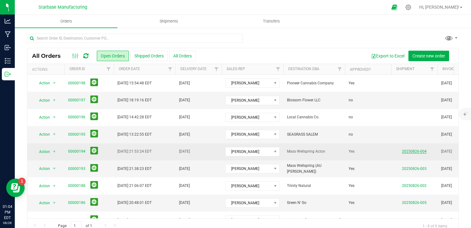
click at [421, 150] on link "20250826-004" at bounding box center [414, 151] width 25 height 4
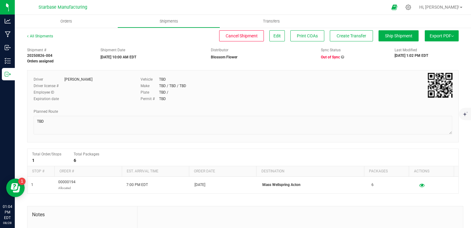
click at [341, 55] on icon at bounding box center [342, 57] width 3 height 4
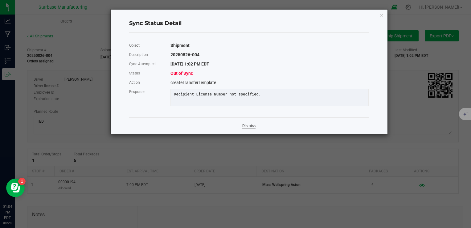
click at [250, 128] on link "Dismiss" at bounding box center [248, 125] width 13 height 5
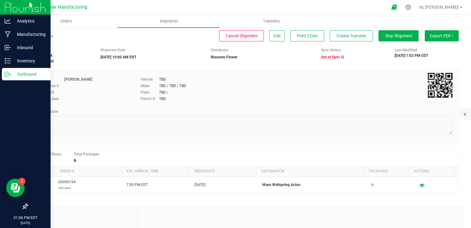
click at [6, 75] on icon at bounding box center [8, 74] width 6 height 6
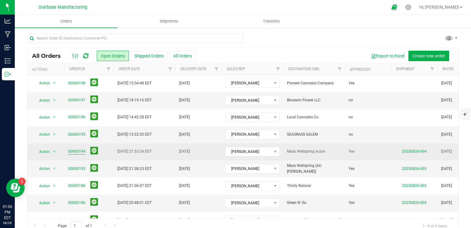
click at [78, 151] on link "00000194" at bounding box center [76, 151] width 17 height 6
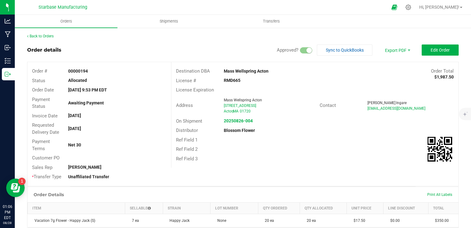
click at [226, 79] on strong "RMD665" at bounding box center [232, 80] width 17 height 5
click at [294, 124] on div "On Shipment 20250826-004" at bounding box center [314, 121] width 287 height 10
click at [412, 9] on icon at bounding box center [408, 7] width 6 height 6
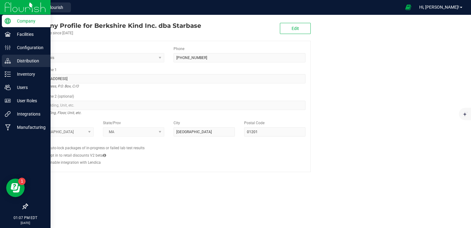
click at [21, 60] on p "Distribution" at bounding box center [29, 60] width 37 height 7
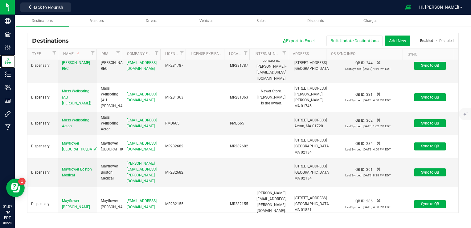
scroll to position [678, 0]
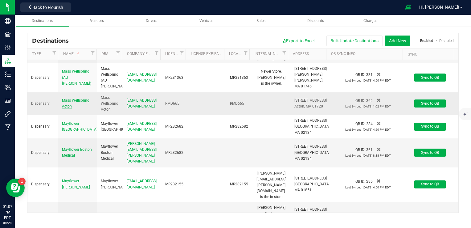
click at [76, 104] on span "Mass Wellspring Acton" at bounding box center [75, 103] width 27 height 10
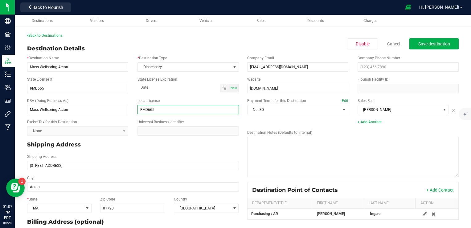
click at [169, 109] on input "RMD665" at bounding box center [188, 109] width 101 height 9
type input "RMD665-R"
click at [183, 92] on div "State License # RMD665 State License Expiration Now" at bounding box center [133, 84] width 221 height 21
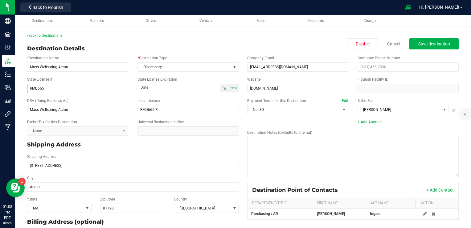
click at [72, 87] on input "RMD665" at bounding box center [77, 88] width 101 height 9
type input "RMD665-R"
click at [426, 42] on span "Save destination" at bounding box center [434, 43] width 32 height 5
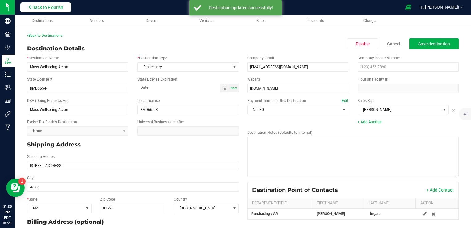
click at [57, 6] on span "Back to Flourish" at bounding box center [47, 7] width 31 height 5
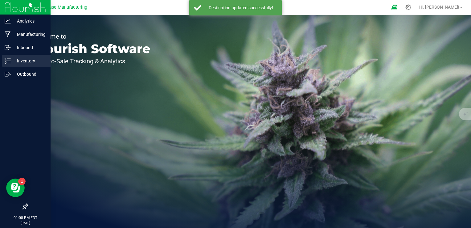
click at [11, 62] on p "Inventory" at bounding box center [29, 60] width 37 height 7
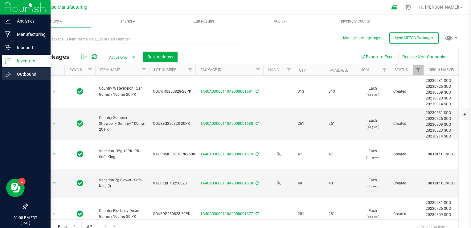
click at [17, 74] on p "Outbound" at bounding box center [29, 73] width 37 height 7
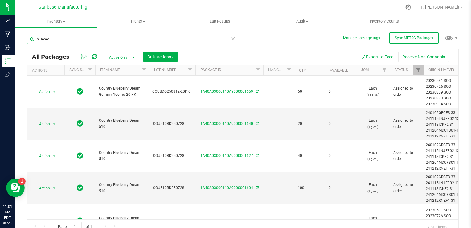
click at [145, 37] on input "blueber" at bounding box center [132, 39] width 211 height 9
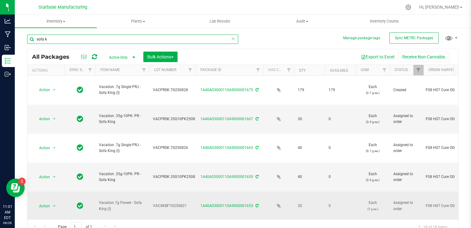
type input "sofa k"
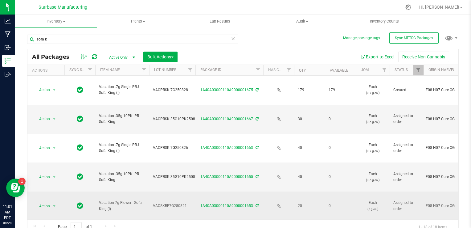
click at [167, 203] on span "VACSKBF7G250821" at bounding box center [172, 206] width 39 height 6
click at [167, 201] on input "VACSKBF7G250821" at bounding box center [171, 206] width 44 height 10
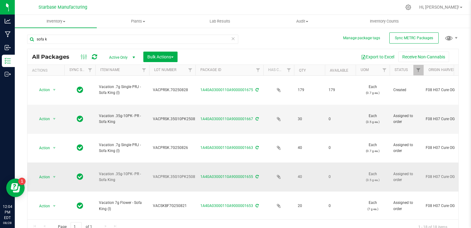
click at [175, 174] on span "VACPRSK.35G10PK250826" at bounding box center [176, 177] width 47 height 6
click at [175, 172] on input "VACPRSK.35G10PK250826" at bounding box center [171, 177] width 44 height 10
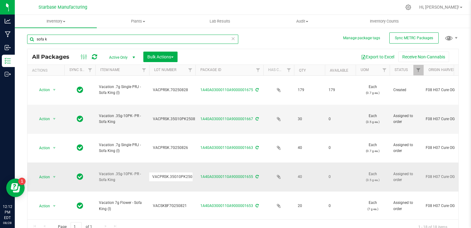
click at [145, 37] on input "sofa k" at bounding box center [132, 39] width 211 height 9
type input "summer"
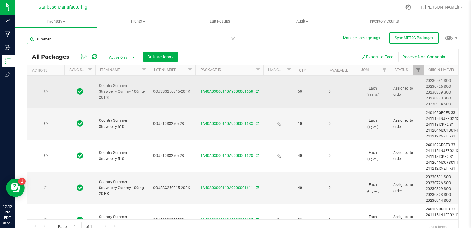
type input "[DATE]"
type input "2025-07-07"
type input "2026-07-17"
type input "2025-07-07"
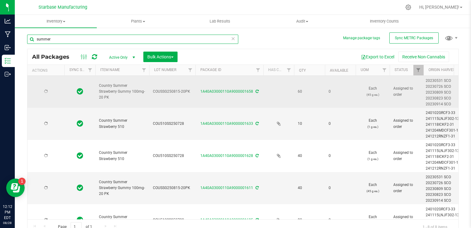
type input "2026-07-17"
type input "[DATE]"
type input "2025-07-07"
type input "2026-07-17"
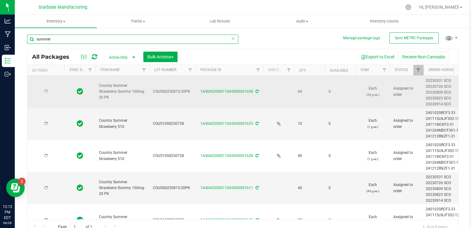
type input "[DATE]"
type input "2025-07-07"
type input "2026-07-17"
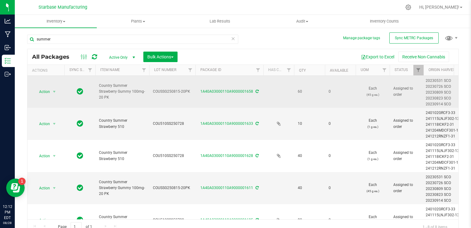
click at [169, 88] on span "COUSSG250815-20PK" at bounding box center [172, 91] width 39 height 6
click at [169, 88] on input "COUSSG250815-20PK" at bounding box center [171, 92] width 44 height 10
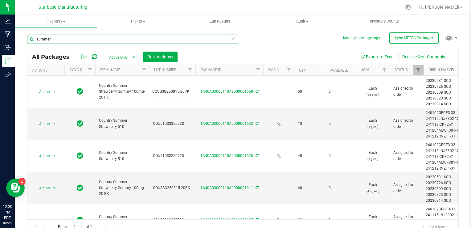
click at [127, 37] on input "summer" at bounding box center [132, 39] width 211 height 9
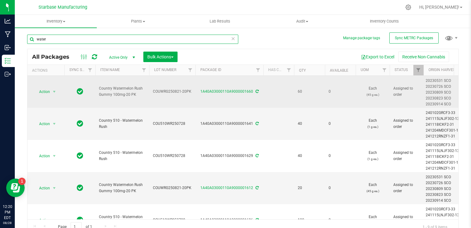
type input "water"
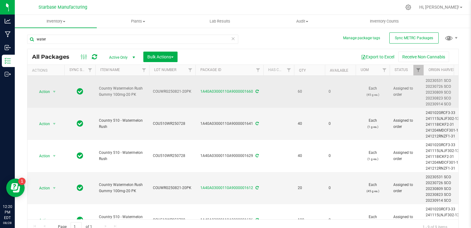
click at [167, 91] on span "COUWRG250821-20PK" at bounding box center [172, 91] width 39 height 6
click at [167, 91] on input "COUWRG250821-20PK" at bounding box center [171, 92] width 44 height 10
